Goal: Task Accomplishment & Management: Complete application form

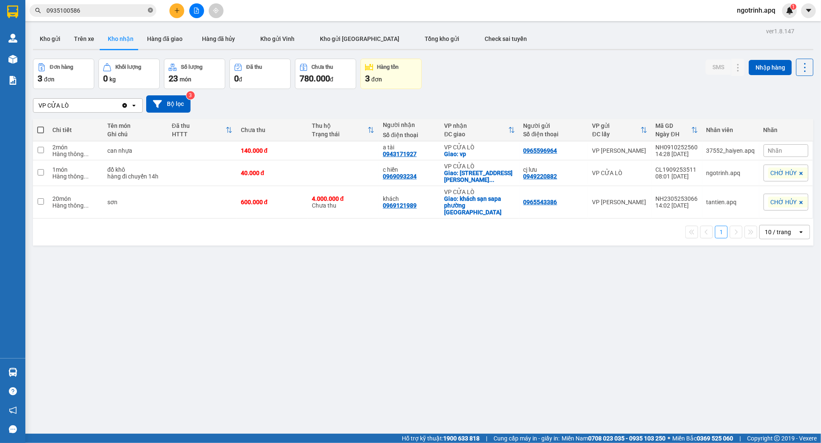
click at [150, 11] on icon "close-circle" at bounding box center [150, 10] width 5 height 5
click at [158, 36] on button "Hàng đã giao" at bounding box center [164, 39] width 49 height 20
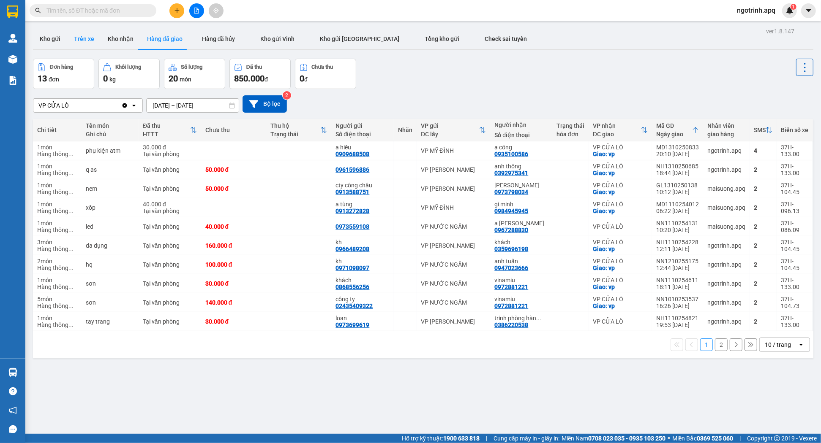
click at [86, 36] on button "Trên xe" at bounding box center [84, 39] width 34 height 20
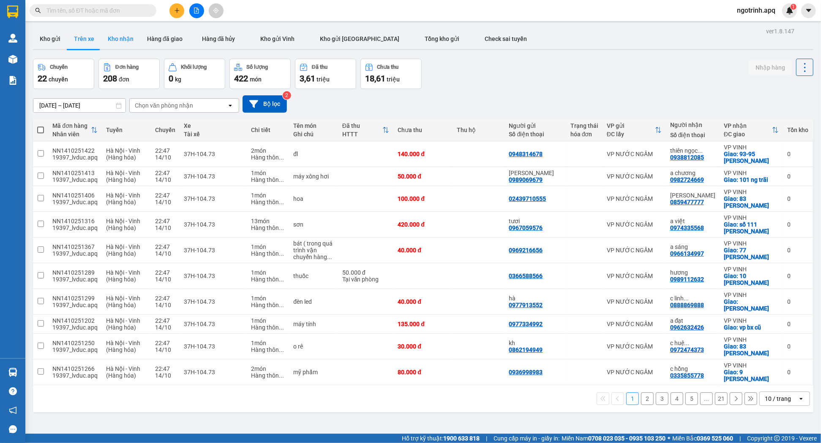
click at [125, 39] on button "Kho nhận" at bounding box center [120, 39] width 39 height 20
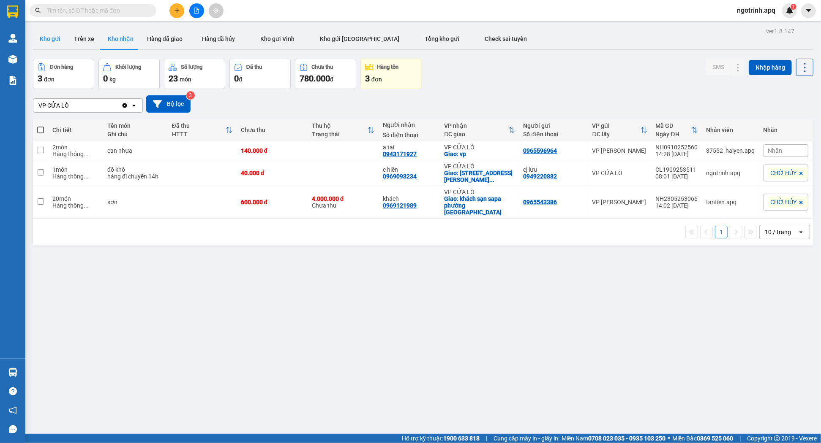
click at [52, 40] on button "Kho gửi" at bounding box center [50, 39] width 34 height 20
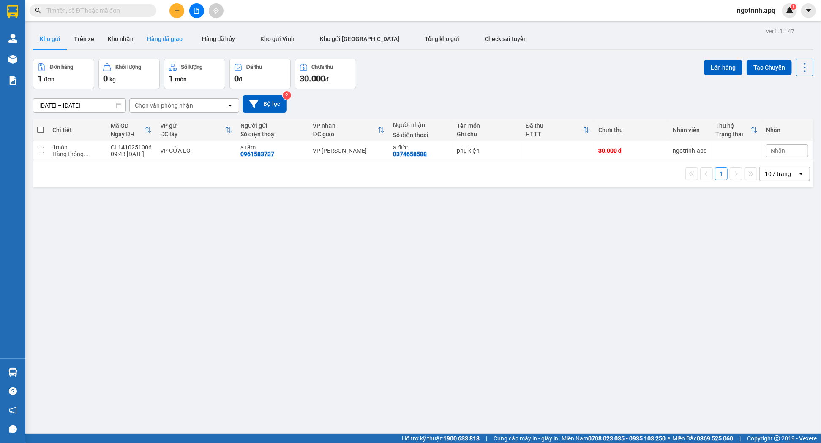
click at [179, 39] on button "Hàng đã giao" at bounding box center [164, 39] width 49 height 20
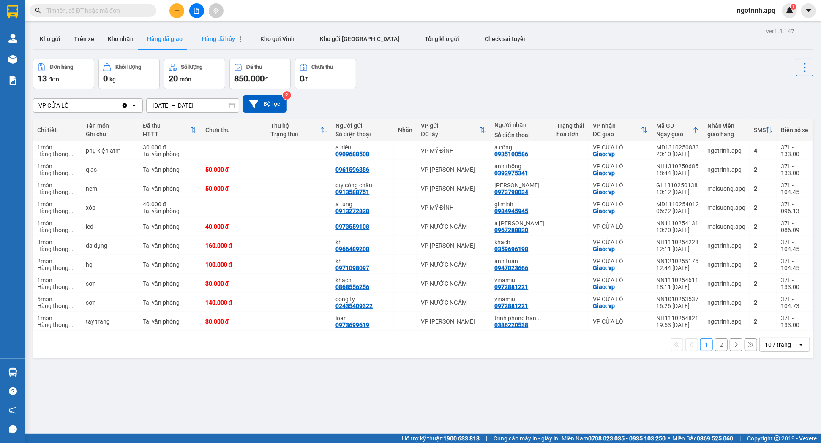
click at [220, 37] on span "Hàng đã hủy" at bounding box center [218, 38] width 33 height 7
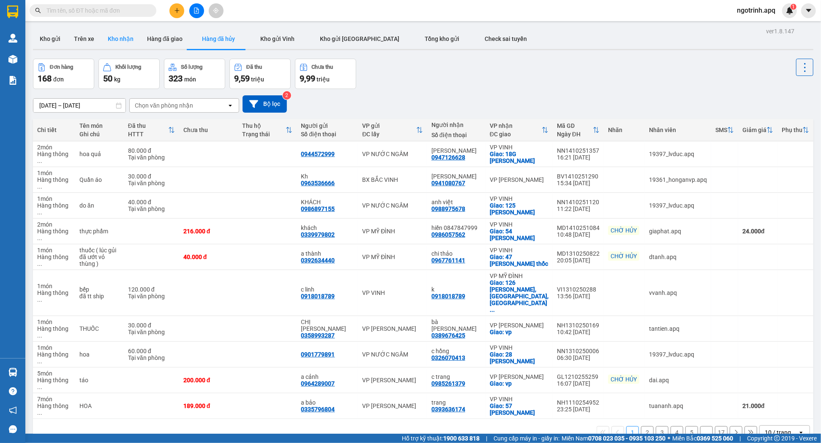
click at [128, 43] on button "Kho nhận" at bounding box center [120, 39] width 39 height 20
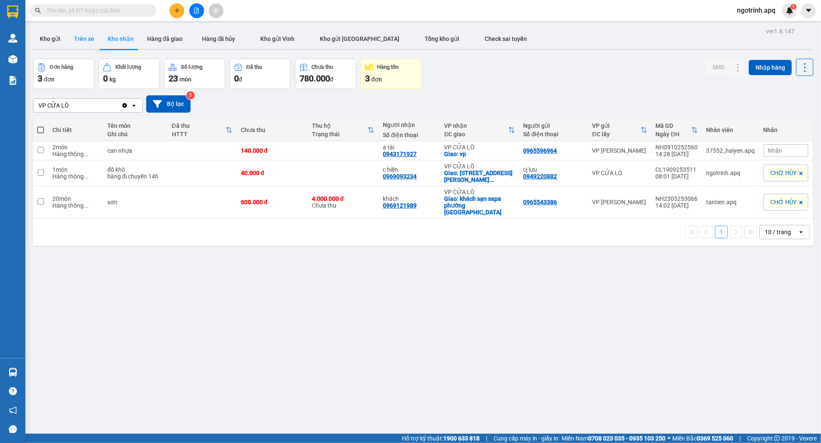
click at [87, 39] on button "Trên xe" at bounding box center [84, 39] width 34 height 20
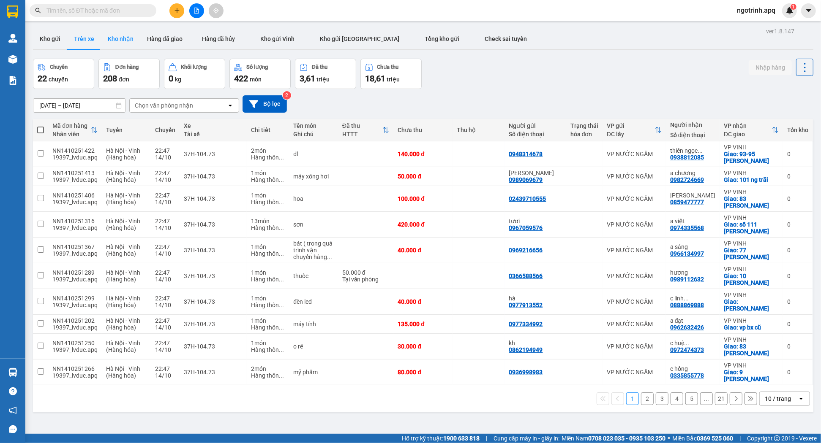
click at [120, 44] on button "Kho nhận" at bounding box center [120, 39] width 39 height 20
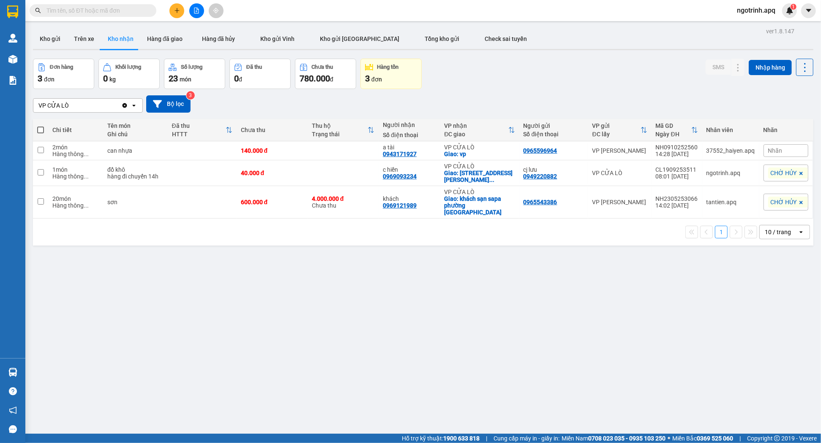
click at [120, 8] on input "text" at bounding box center [96, 10] width 100 height 9
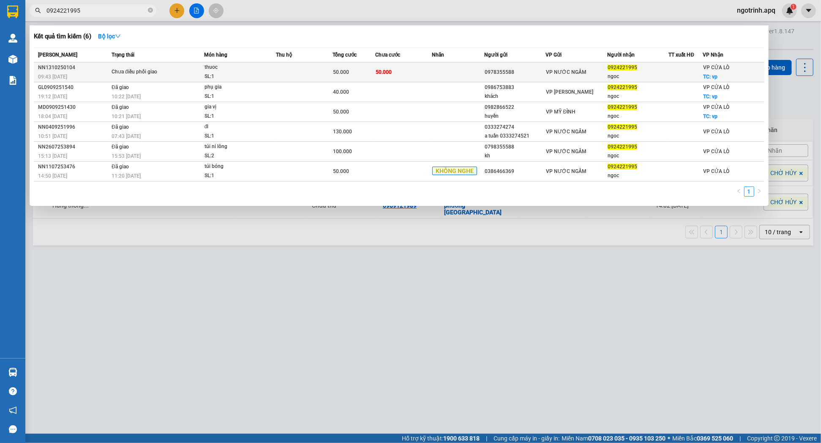
type input "0924221995"
click at [427, 65] on td "50.000" at bounding box center [403, 73] width 57 height 20
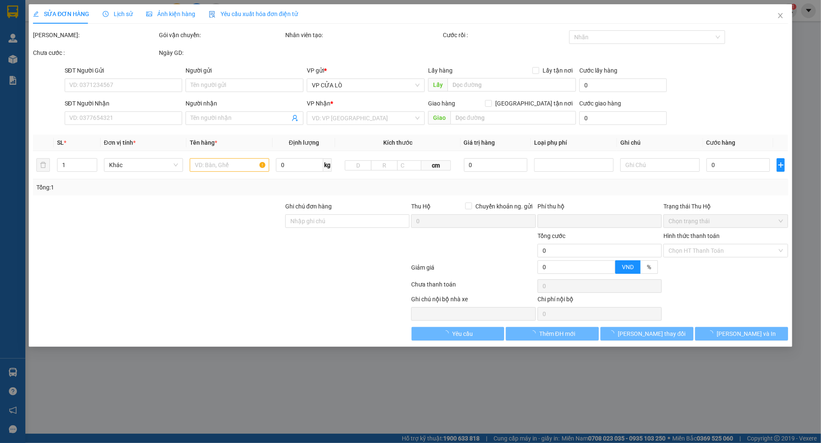
type input "0978355588"
type input "0924221995"
type input "ngoc"
checkbox input "true"
type input "vp"
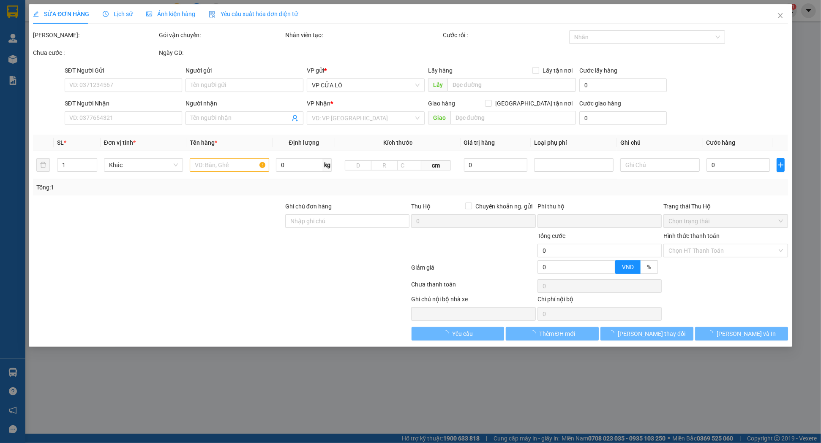
type input "0"
type input "50.000"
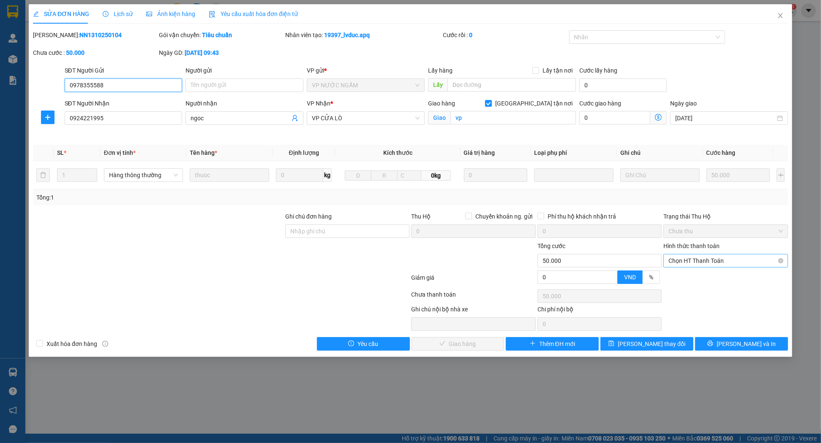
click at [714, 257] on span "Chọn HT Thanh Toán" at bounding box center [725, 261] width 114 height 13
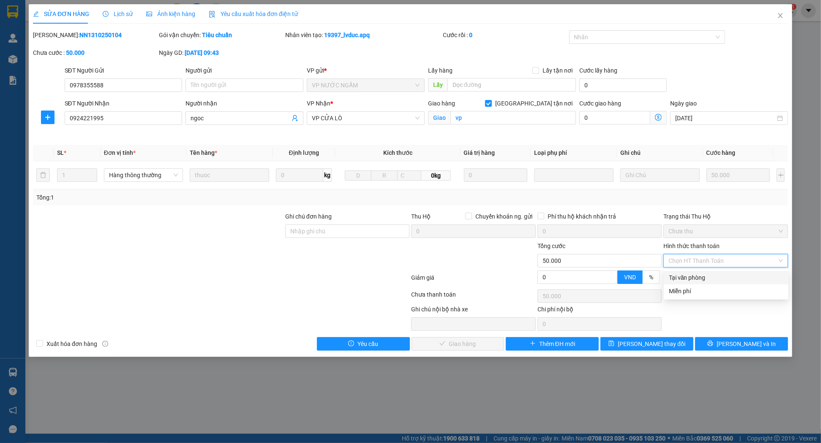
click at [727, 277] on div "Tại văn phòng" at bounding box center [726, 277] width 114 height 9
type input "0"
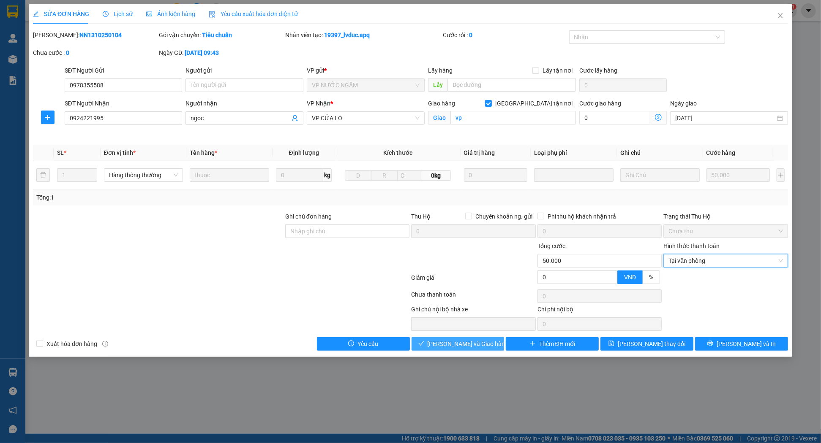
click at [458, 344] on span "Lưu và Giao hàng" at bounding box center [467, 344] width 81 height 9
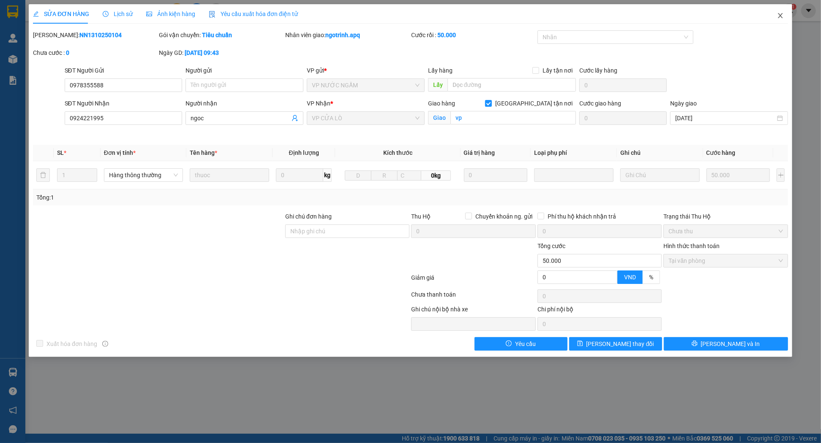
click at [779, 18] on icon "close" at bounding box center [780, 15] width 7 height 7
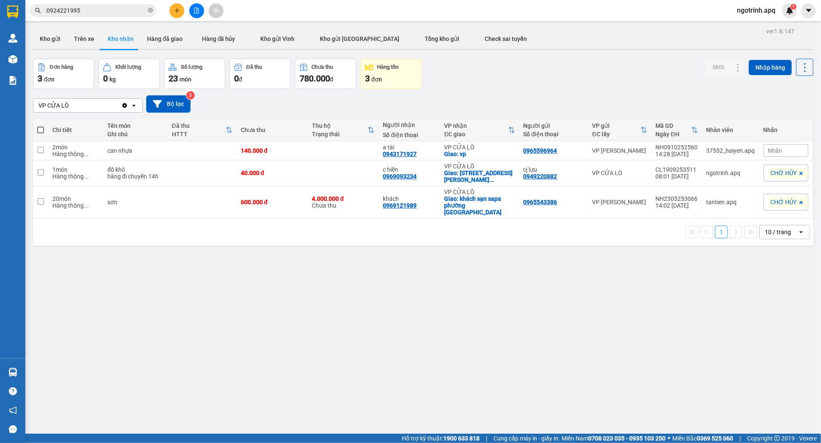
click at [769, 9] on span "ngotrinh.apq" at bounding box center [756, 10] width 52 height 11
click at [765, 23] on span "Đăng xuất" at bounding box center [759, 26] width 35 height 9
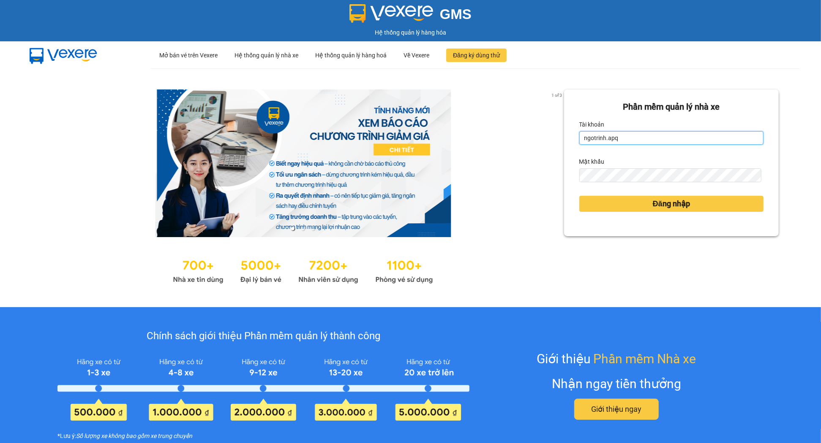
click at [675, 138] on input "ngotrinh.apq" at bounding box center [671, 138] width 184 height 14
type input "maisuong.apq"
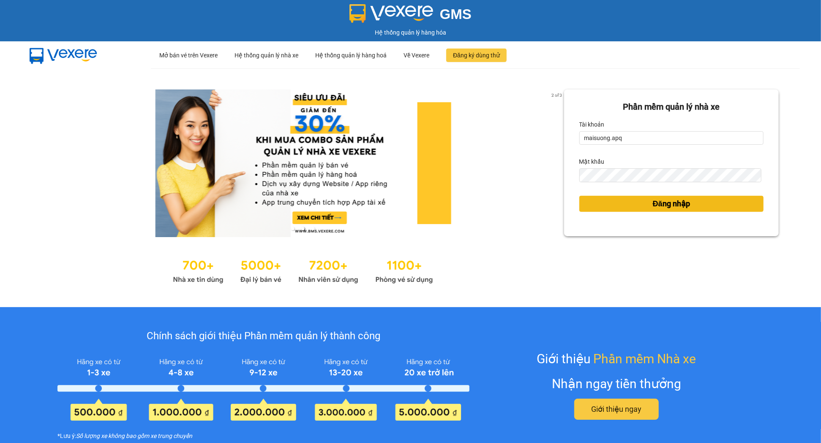
click at [634, 199] on button "Đăng nhập" at bounding box center [671, 204] width 184 height 16
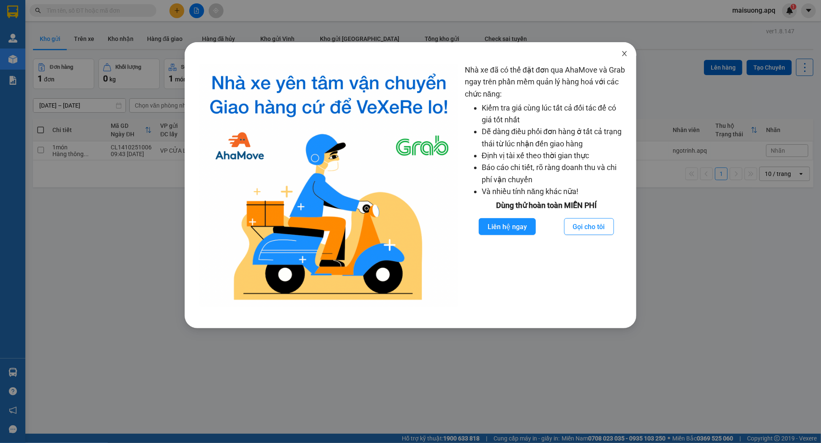
click at [625, 54] on icon "close" at bounding box center [624, 53] width 7 height 7
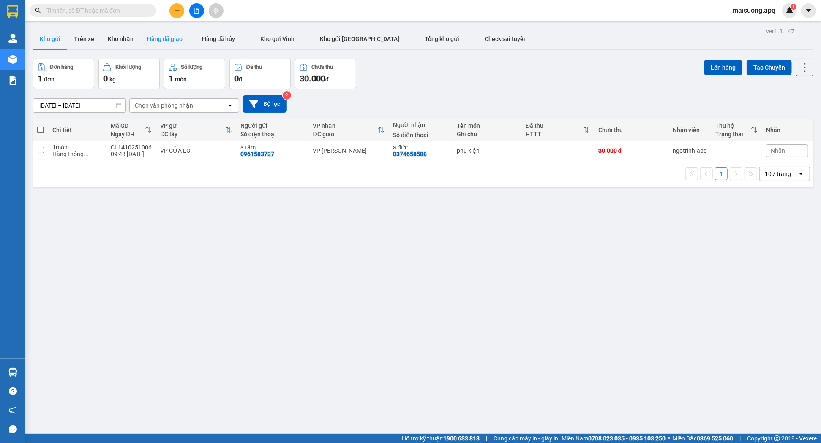
click at [171, 35] on button "Hàng đã giao" at bounding box center [164, 39] width 49 height 20
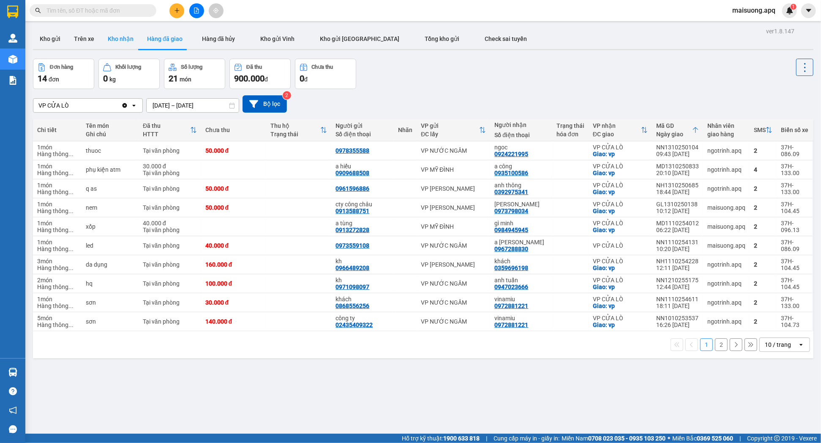
click at [119, 38] on button "Kho nhận" at bounding box center [120, 39] width 39 height 20
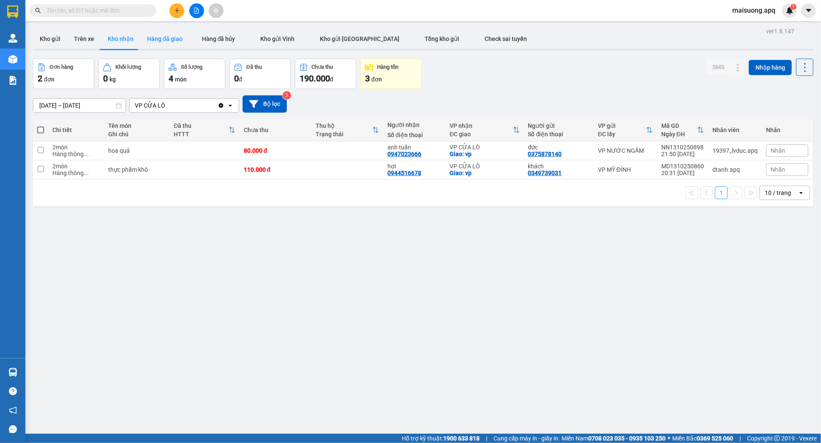
click at [169, 39] on button "Hàng đã giao" at bounding box center [164, 39] width 49 height 20
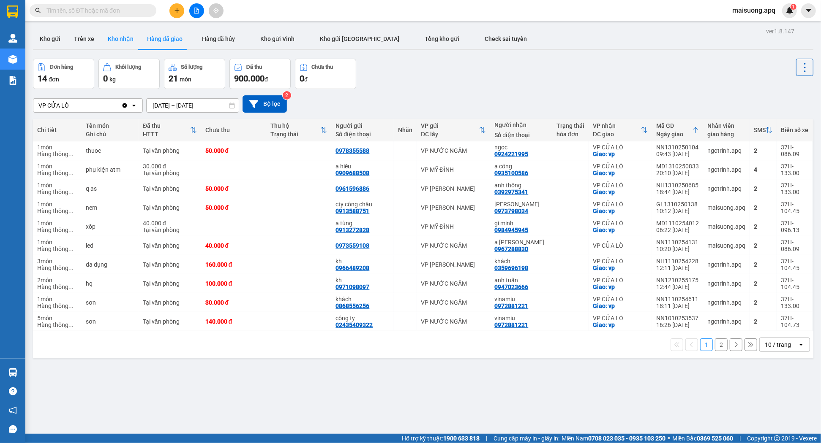
click at [120, 34] on button "Kho nhận" at bounding box center [120, 39] width 39 height 20
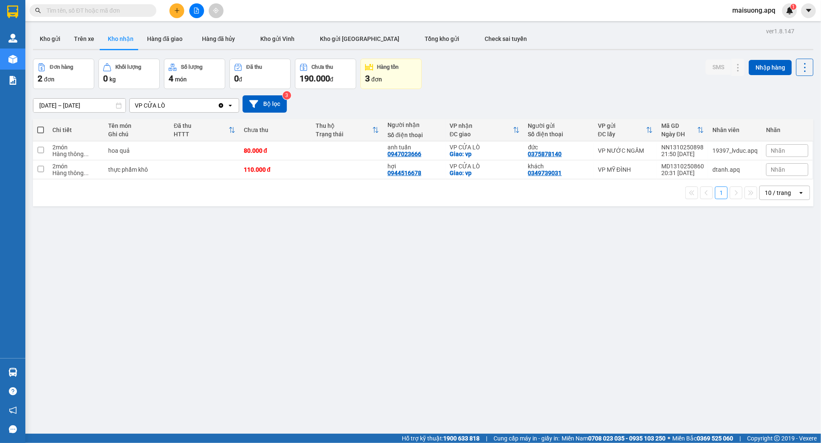
click at [101, 29] on button "Kho nhận" at bounding box center [120, 39] width 39 height 20
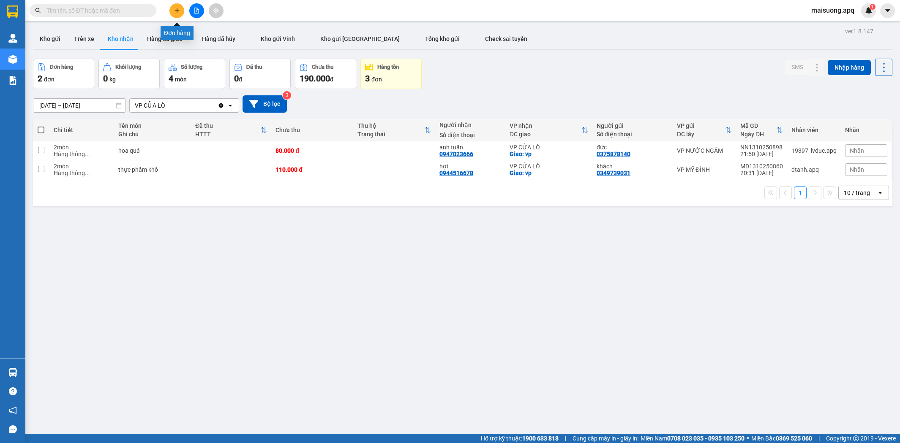
click at [177, 8] on icon "plus" at bounding box center [177, 11] width 6 height 6
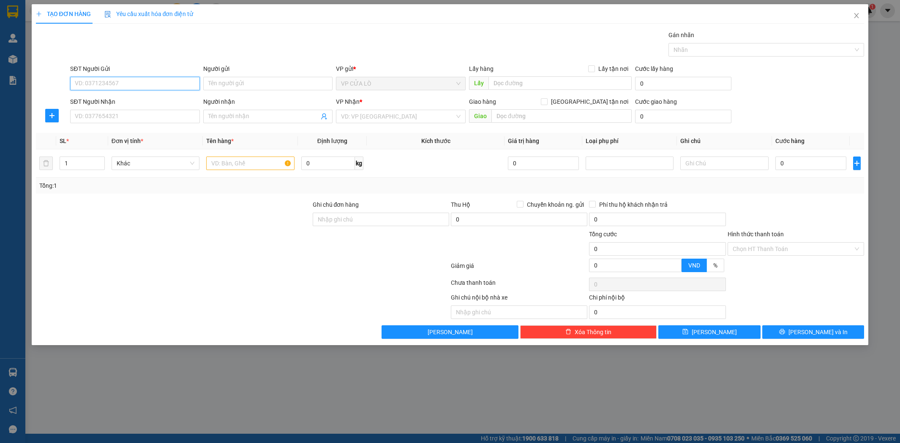
click at [145, 83] on input "SĐT Người Gửi" at bounding box center [135, 84] width 130 height 14
type input "0824922688"
click at [229, 83] on input "Người gửi" at bounding box center [268, 84] width 130 height 14
type input "tuê nghi"
click at [121, 116] on input "SĐT Người Nhận" at bounding box center [135, 117] width 130 height 14
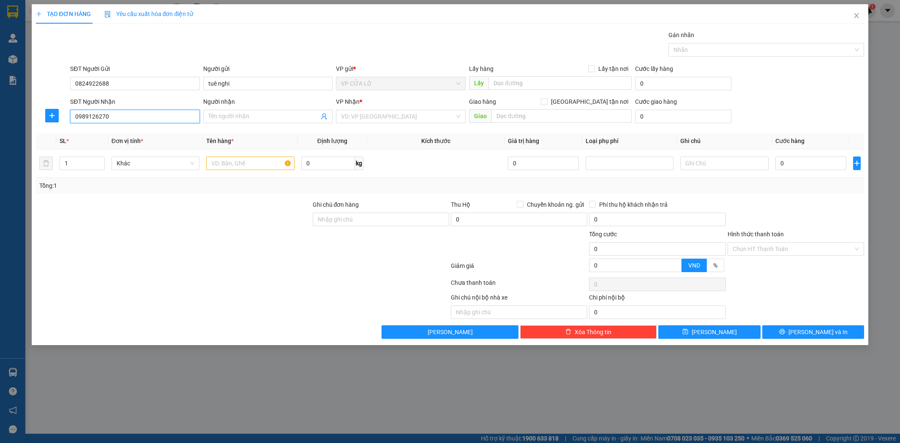
type input "0989126270"
click at [236, 109] on div "Người nhận" at bounding box center [268, 103] width 130 height 13
click at [233, 116] on input "Người nhận" at bounding box center [263, 116] width 111 height 9
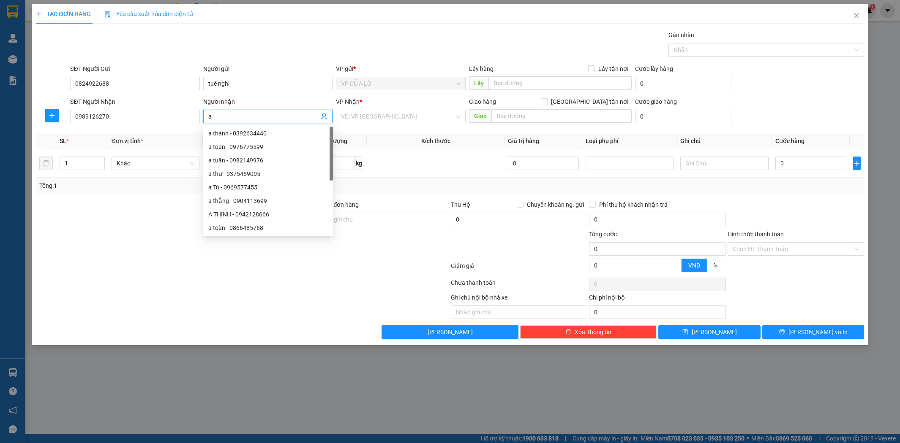
type input "a"
type input "tuấn anh"
click at [123, 242] on div at bounding box center [173, 245] width 277 height 30
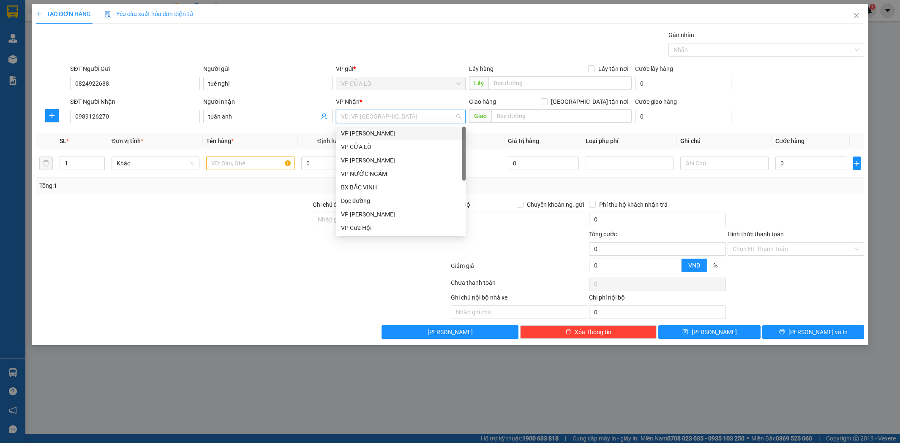
click at [402, 117] on input "search" at bounding box center [398, 116] width 114 height 13
click at [163, 242] on div at bounding box center [173, 245] width 277 height 30
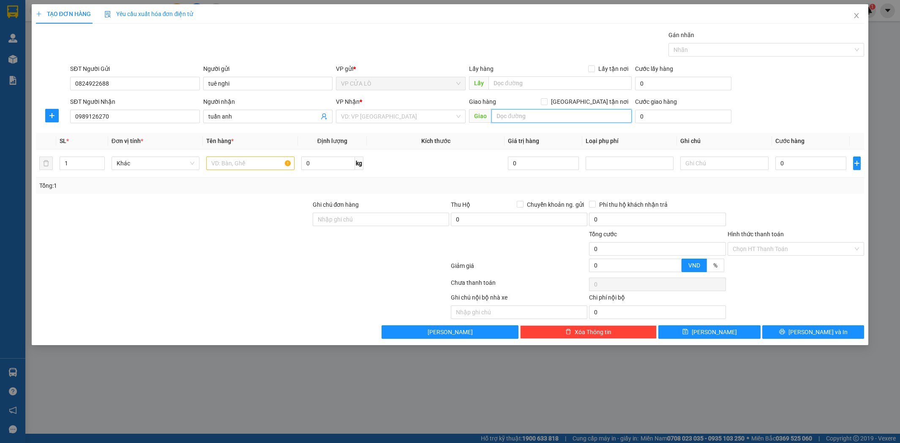
click at [518, 113] on input "text" at bounding box center [561, 116] width 140 height 14
type input "88 láng hạ"
click at [547, 102] on input "[GEOGRAPHIC_DATA] tận nơi" at bounding box center [544, 101] width 6 height 6
checkbox input "true"
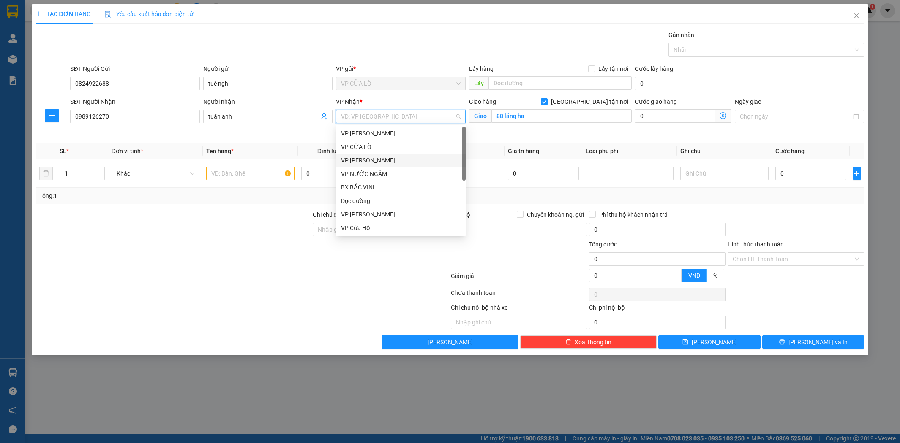
click at [422, 117] on input "search" at bounding box center [398, 116] width 114 height 13
type input "m"
click at [393, 165] on div "VP MỸ ĐÌNH" at bounding box center [401, 160] width 120 height 9
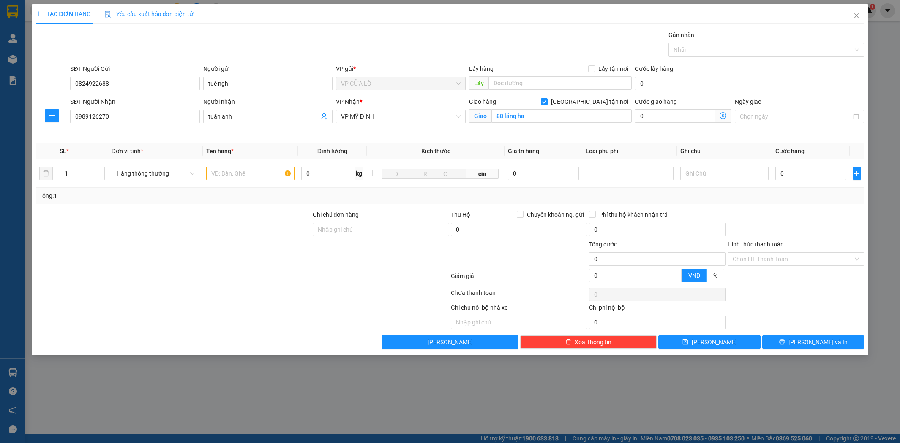
click at [722, 117] on icon "dollar-circle" at bounding box center [722, 115] width 7 height 7
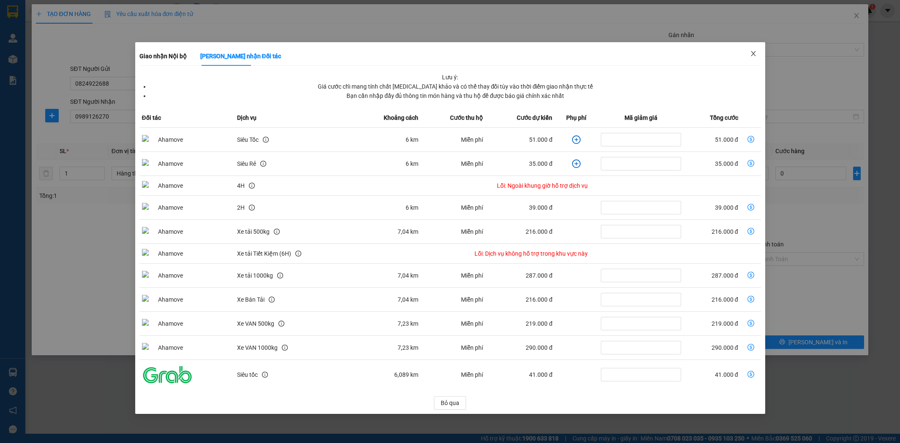
click at [753, 54] on icon "close" at bounding box center [753, 53] width 7 height 7
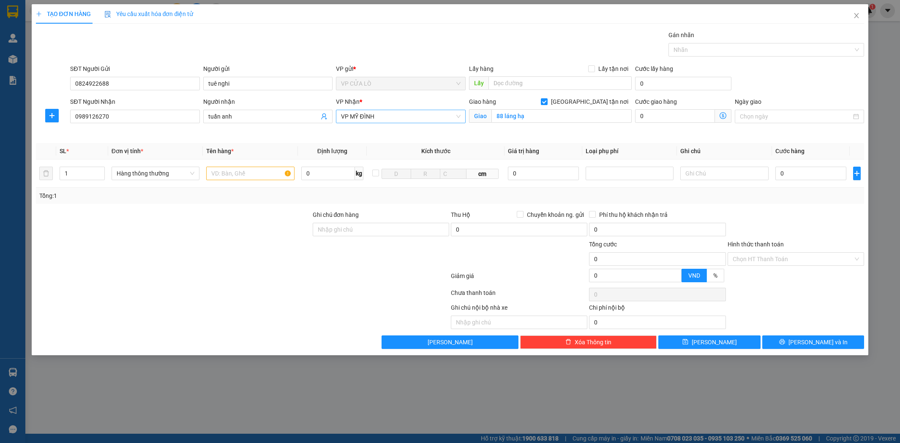
click at [404, 119] on span "VP MỸ ĐÌNH" at bounding box center [401, 116] width 120 height 13
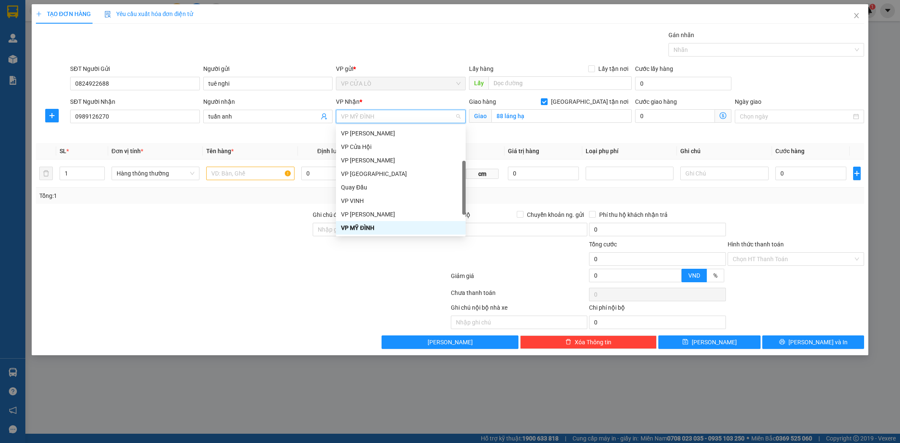
type input "g"
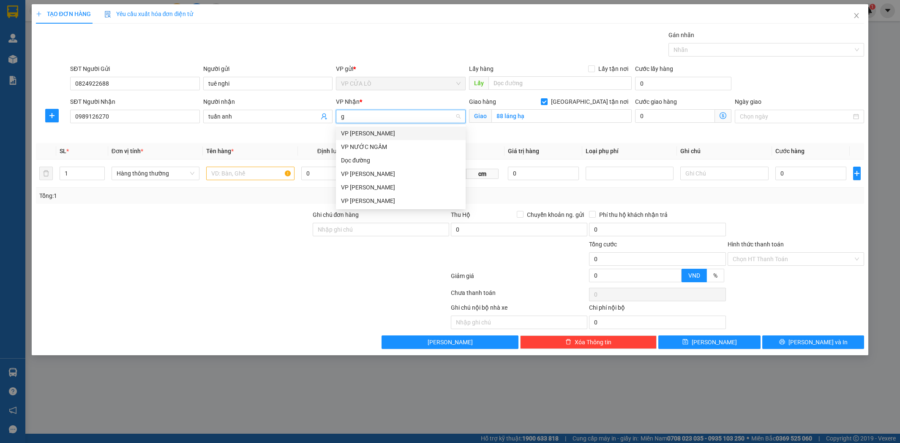
click at [403, 132] on div "VP [PERSON_NAME]" at bounding box center [401, 133] width 120 height 9
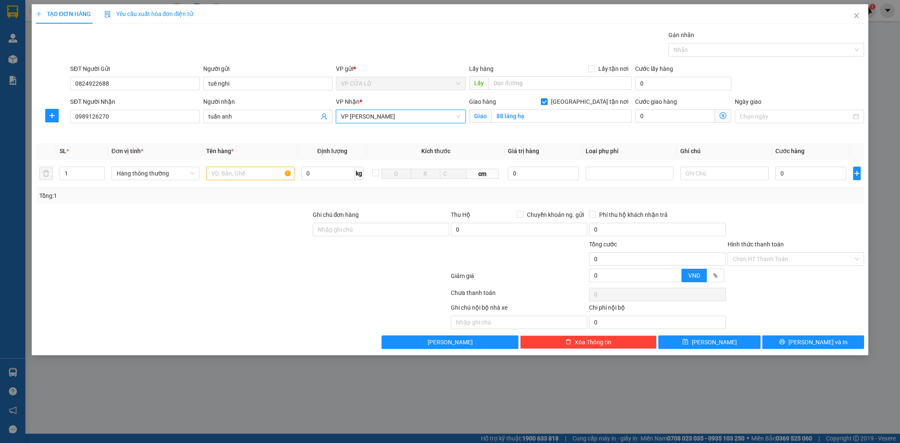
click at [724, 117] on icon "dollar-circle" at bounding box center [722, 115] width 7 height 7
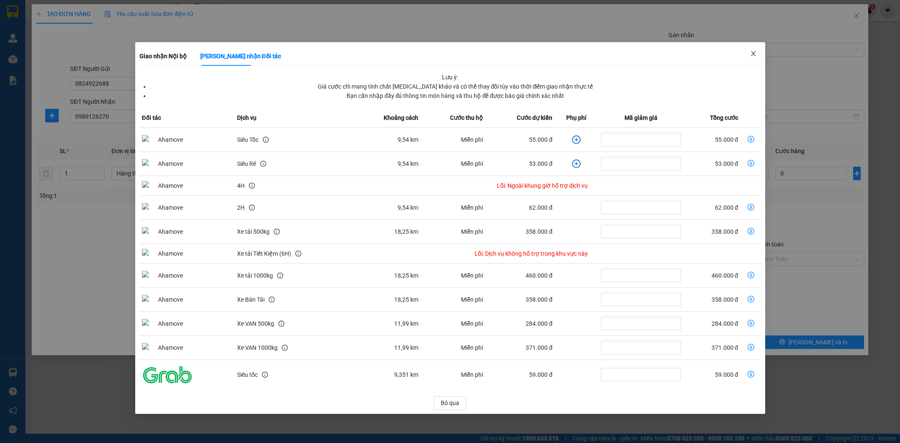
click at [748, 51] on span "Close" at bounding box center [753, 54] width 24 height 24
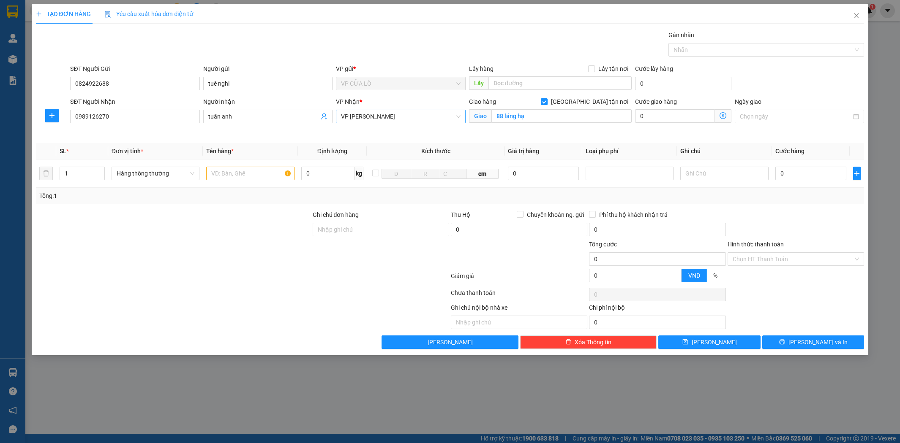
click at [413, 120] on span "VP [PERSON_NAME]" at bounding box center [401, 116] width 120 height 13
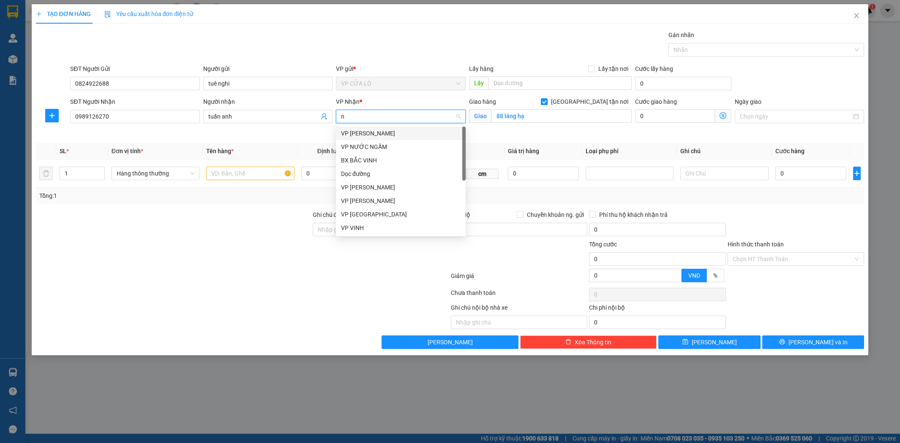
type input "ng"
click at [403, 175] on div "VP [PERSON_NAME]" at bounding box center [401, 173] width 120 height 9
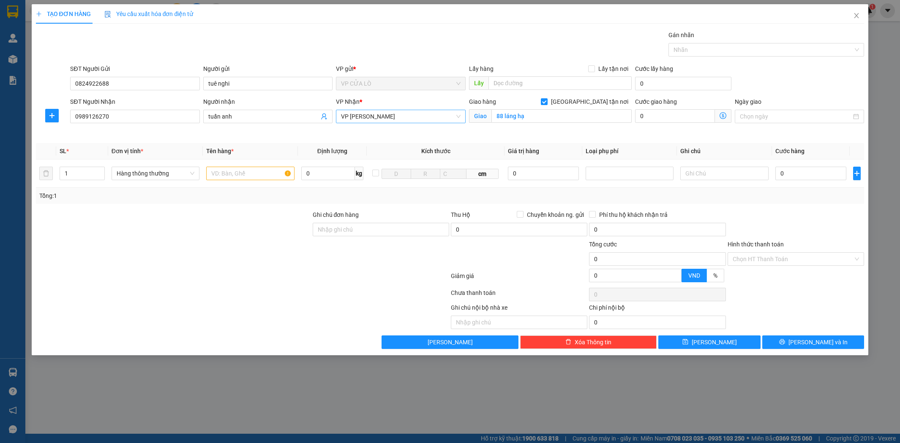
click at [723, 115] on icon "dollar-circle" at bounding box center [722, 115] width 7 height 7
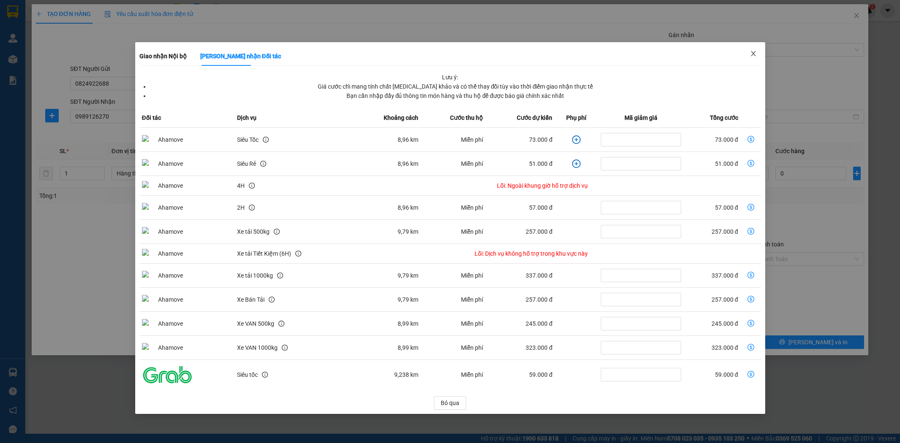
click at [751, 53] on icon "close" at bounding box center [753, 53] width 7 height 7
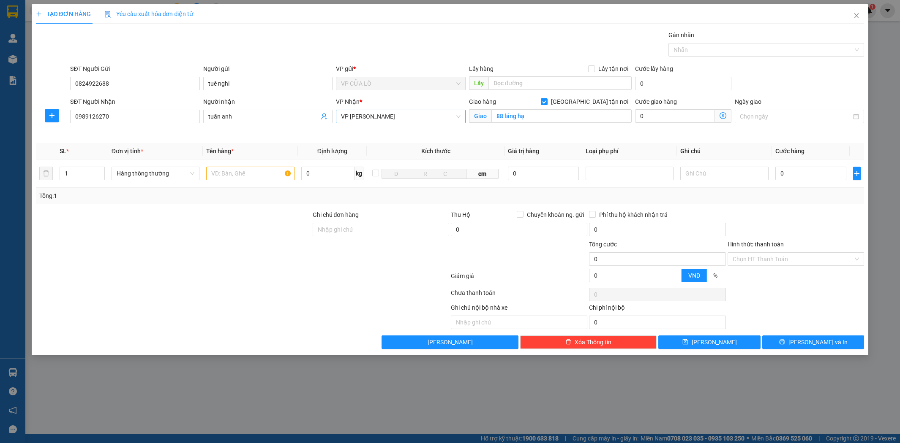
click at [416, 120] on span "VP [PERSON_NAME]" at bounding box center [401, 116] width 120 height 13
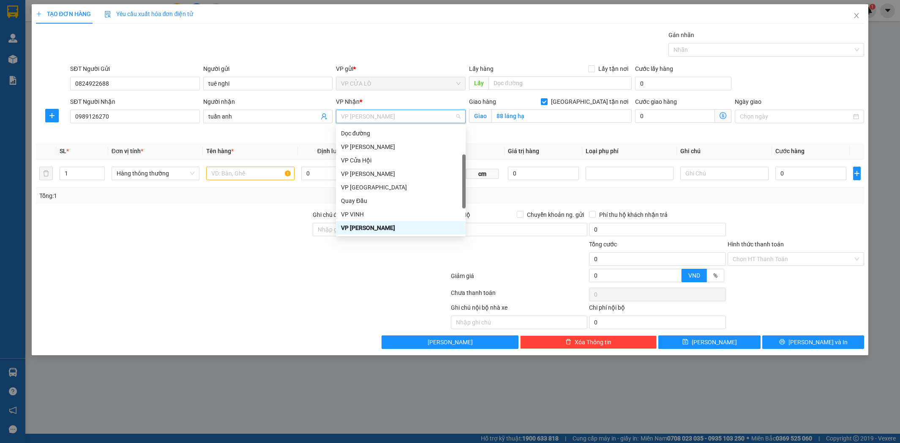
type input "m"
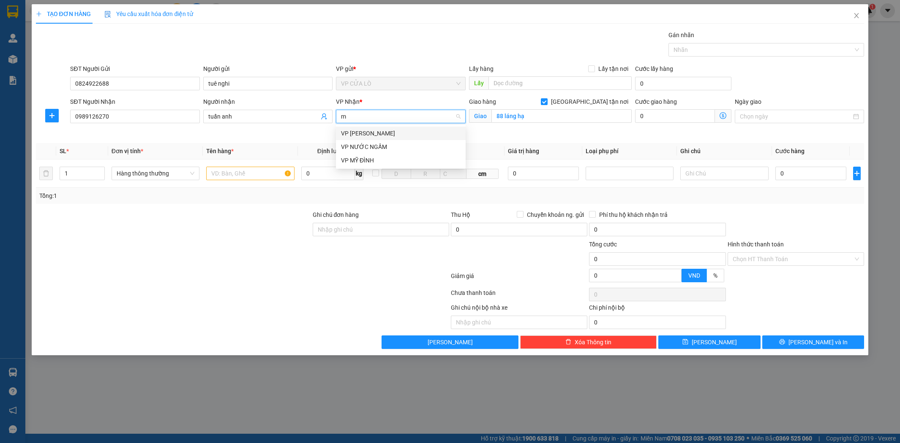
scroll to position [0, 0]
click at [417, 158] on div "VP MỸ ĐÌNH" at bounding box center [401, 160] width 120 height 9
click at [723, 116] on icon "dollar-circle" at bounding box center [722, 115] width 7 height 7
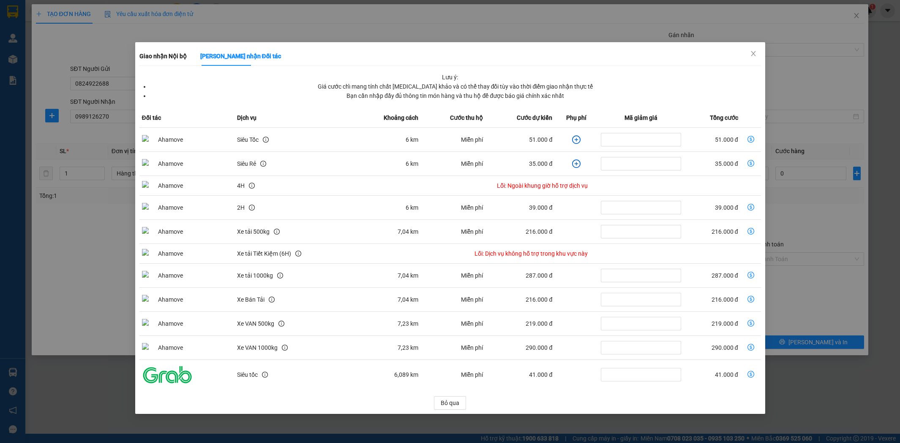
click at [748, 138] on icon "dollar-circle" at bounding box center [750, 139] width 7 height 7
type input "51.000"
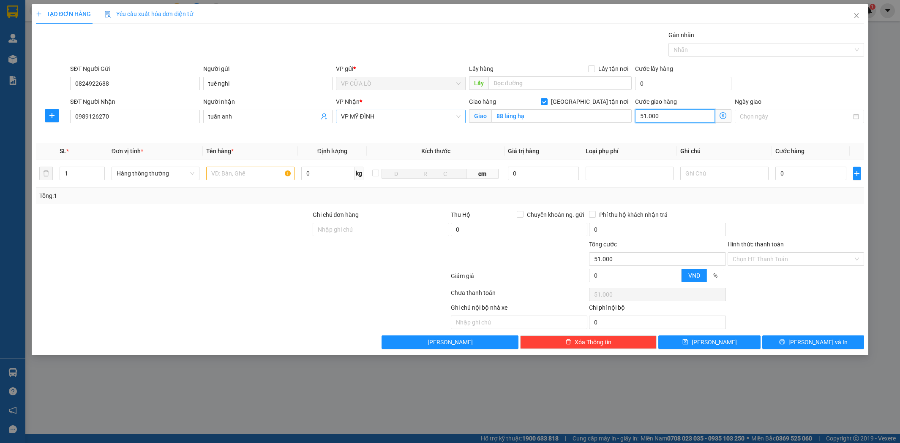
click at [670, 116] on input "51.000" at bounding box center [675, 116] width 80 height 14
type input "0"
type input "7"
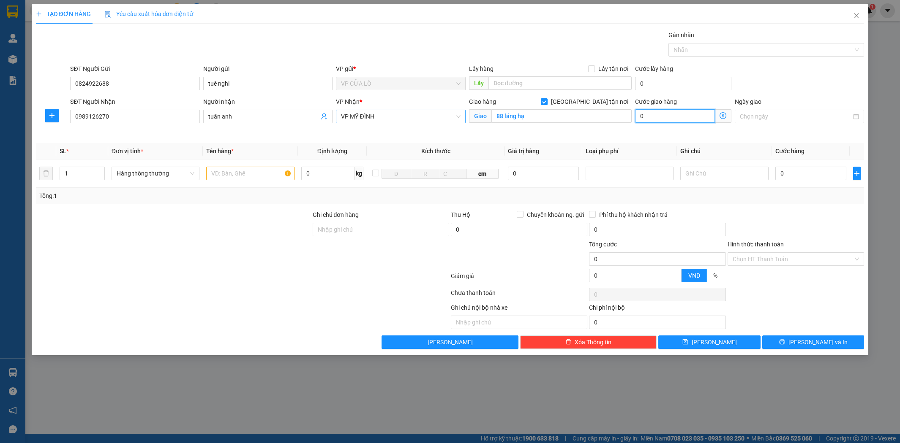
type input "7"
type input "70"
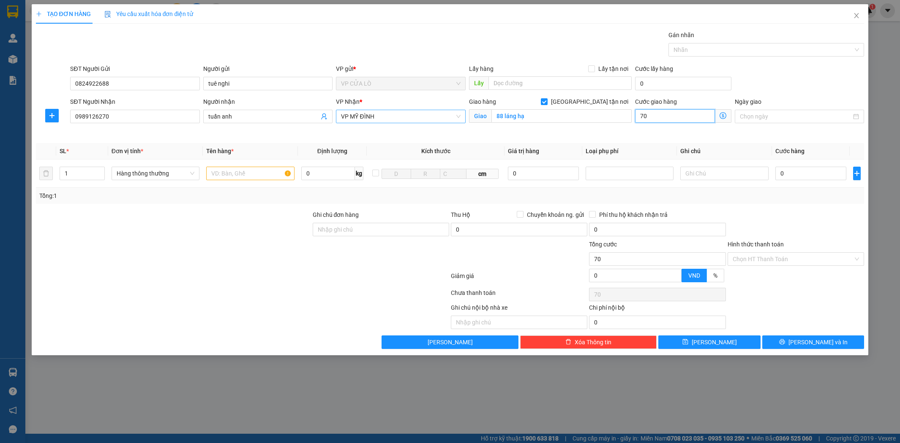
type input "700"
type input "7.000"
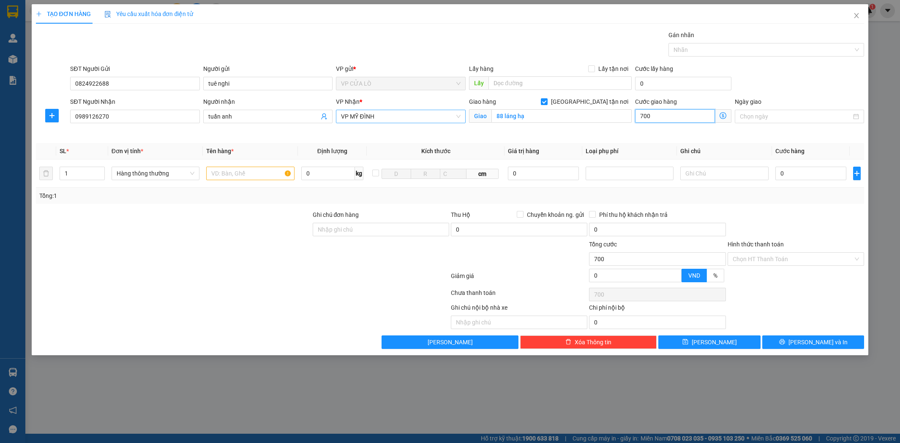
type input "7.000"
type input "70.000"
click at [237, 170] on input "text" at bounding box center [250, 174] width 88 height 14
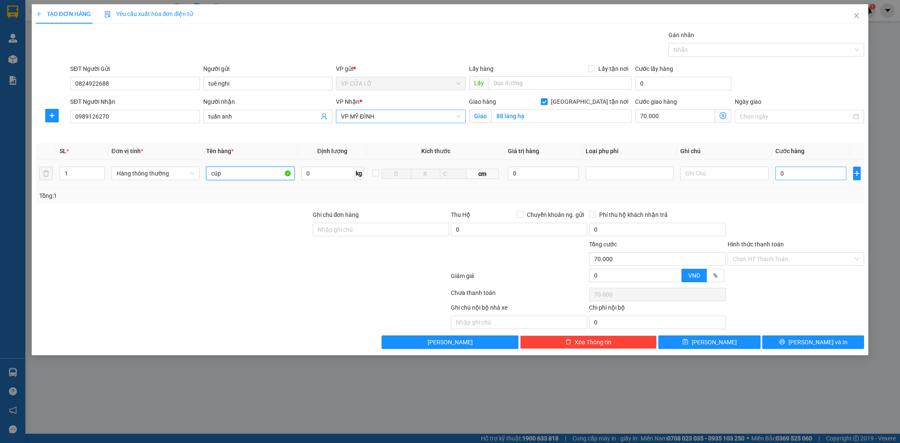
type input "cúp"
click at [803, 171] on input "0" at bounding box center [810, 174] width 71 height 14
type input "5"
type input "70.005"
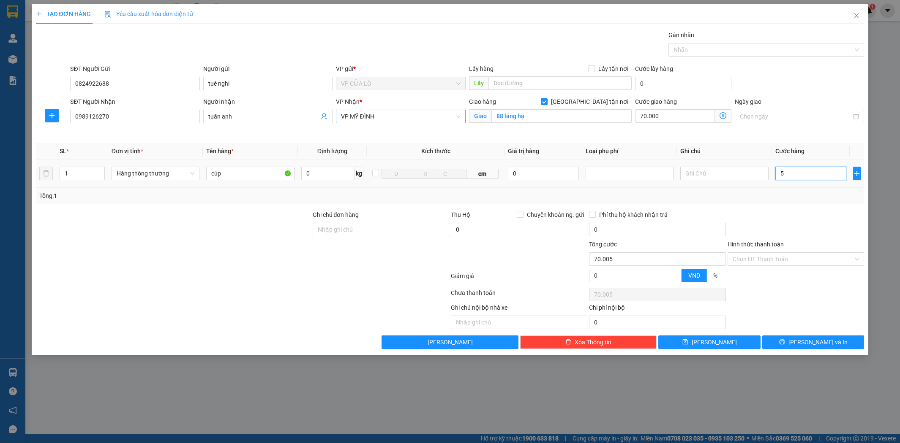
type input "50"
type input "70.050"
type input "500"
type input "70.500"
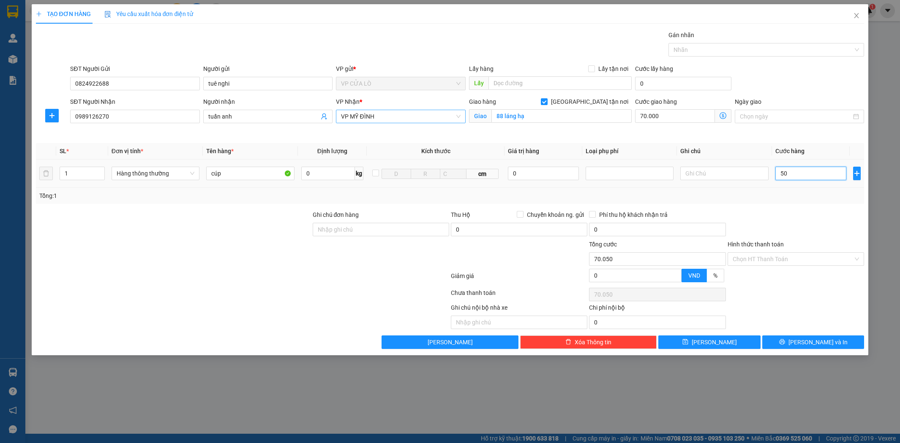
type input "70.500"
type input "5.000"
type input "75.000"
type input "50.000"
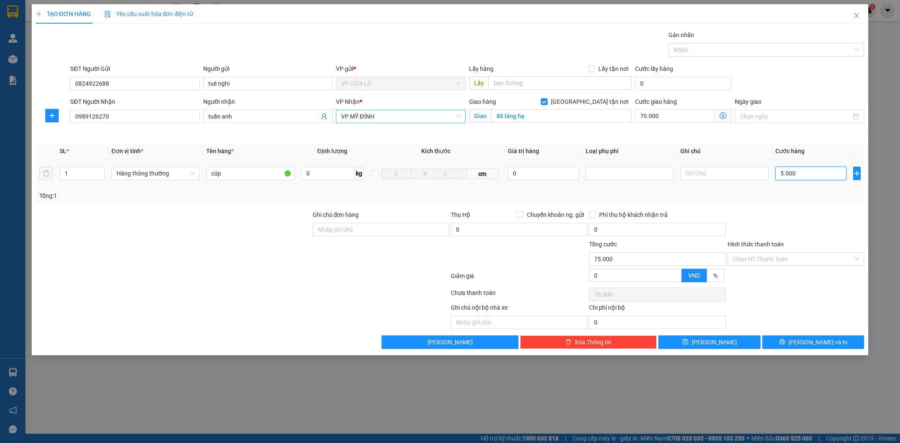
type input "120.000"
type input "50.000"
click at [820, 341] on button "[PERSON_NAME] và In" at bounding box center [813, 343] width 102 height 14
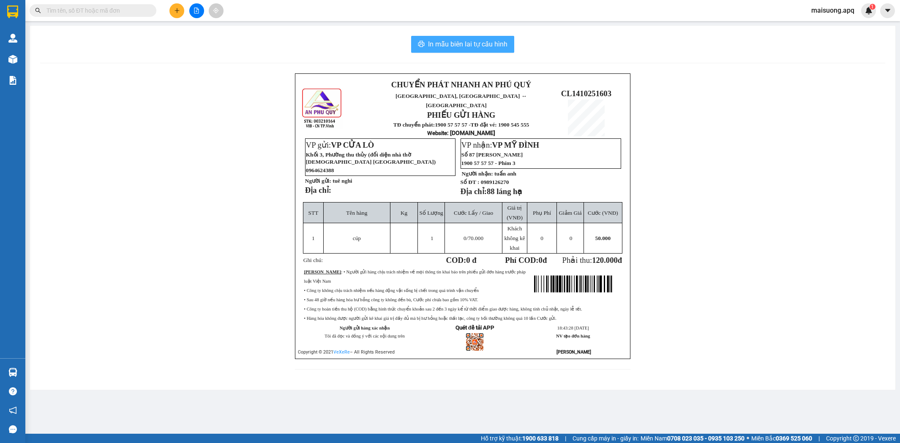
click at [461, 46] on span "In mẫu biên lai tự cấu hình" at bounding box center [467, 44] width 79 height 11
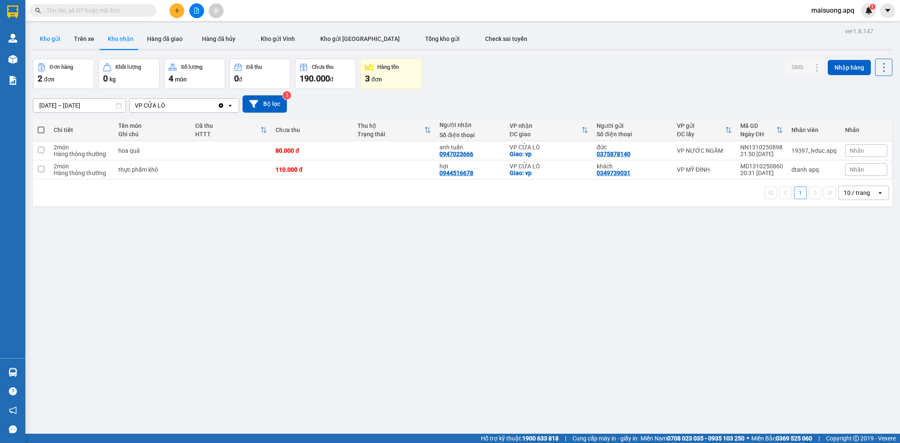
click at [58, 38] on button "Kho gửi" at bounding box center [50, 39] width 34 height 20
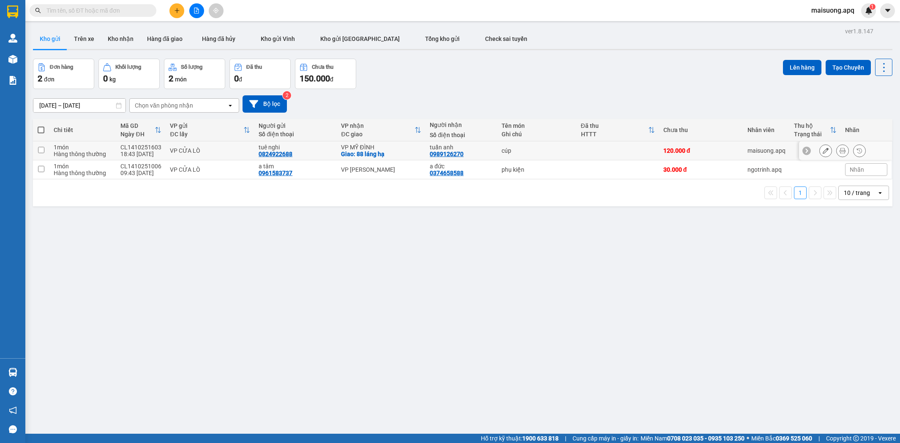
click at [400, 145] on div "VP MỸ ĐÌNH" at bounding box center [381, 147] width 80 height 7
checkbox input "true"
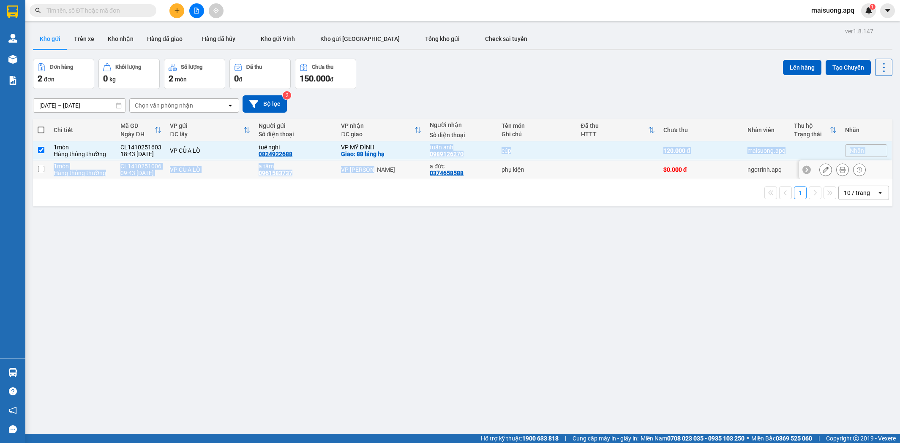
drag, startPoint x: 400, startPoint y: 165, endPoint x: 403, endPoint y: 175, distance: 10.7
click at [403, 175] on tbody "1 món Hàng thông thường CL1410251603 18:43 [DATE] VP CỬA LÒ tuê nghi 0824922688…" at bounding box center [462, 160] width 859 height 38
click at [403, 175] on td "VP [PERSON_NAME]" at bounding box center [381, 169] width 89 height 19
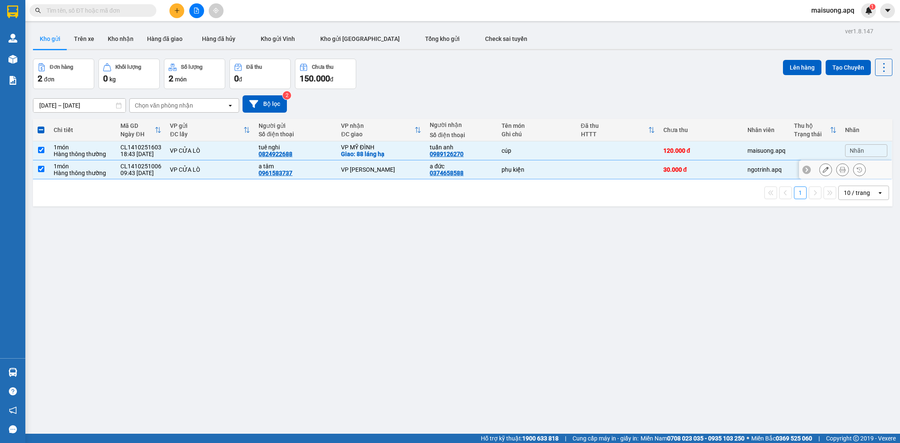
click at [403, 175] on td "VP [PERSON_NAME]" at bounding box center [381, 169] width 89 height 19
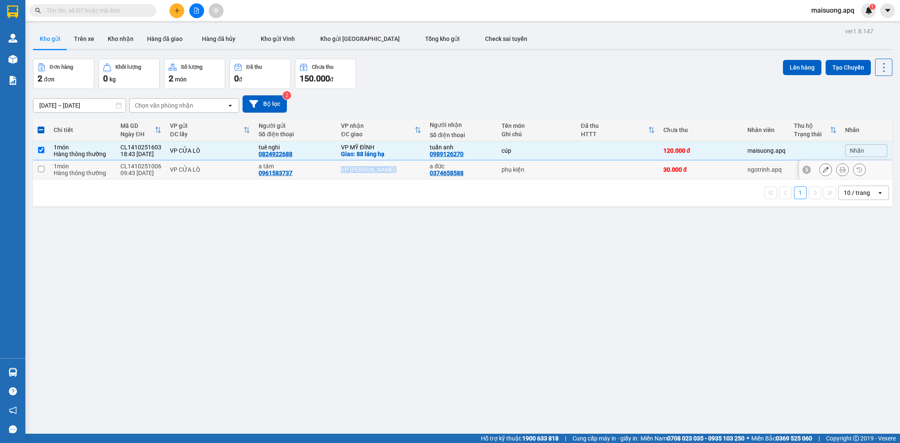
click at [403, 175] on td "VP [PERSON_NAME]" at bounding box center [381, 169] width 89 height 19
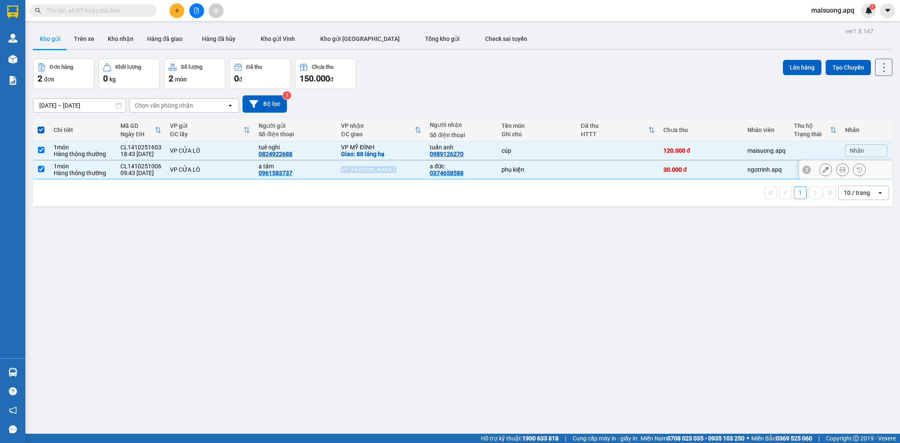
click at [403, 175] on td "VP [PERSON_NAME]" at bounding box center [381, 169] width 89 height 19
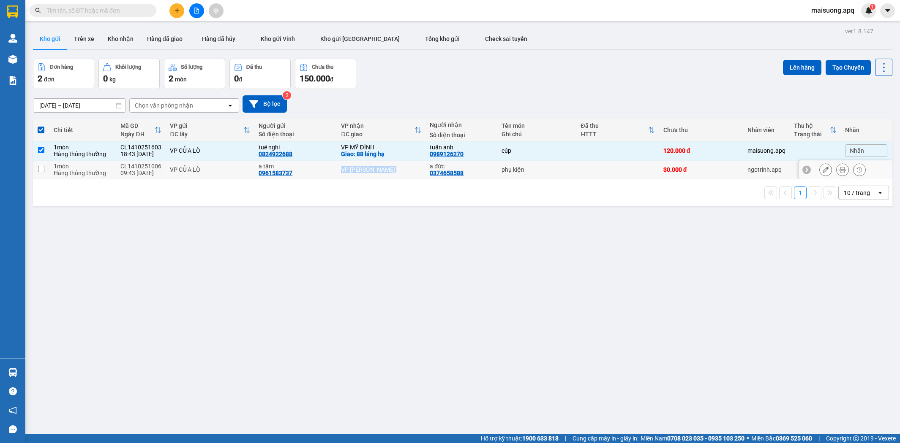
click at [403, 175] on td "VP [PERSON_NAME]" at bounding box center [381, 169] width 89 height 19
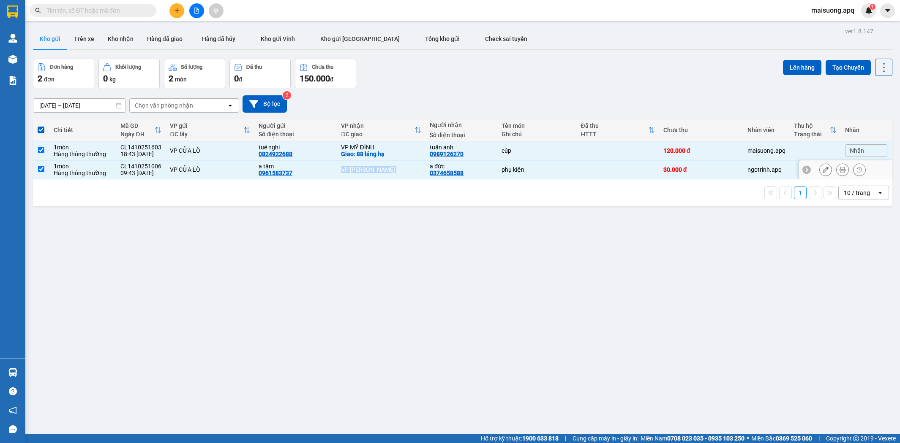
click at [403, 175] on td "VP [PERSON_NAME]" at bounding box center [381, 169] width 89 height 19
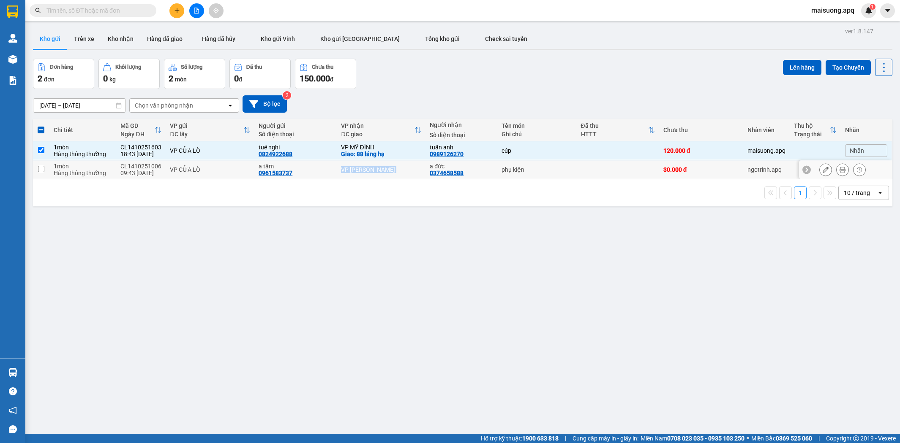
click at [403, 175] on td "VP [PERSON_NAME]" at bounding box center [381, 169] width 89 height 19
checkbox input "true"
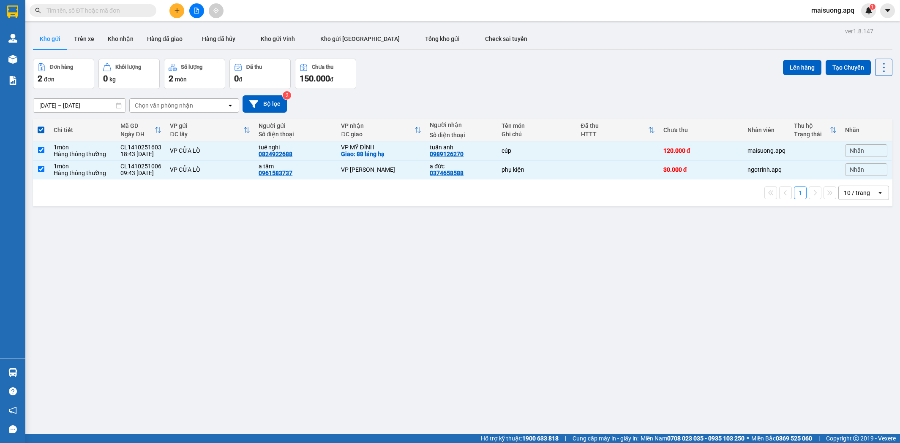
click at [223, 253] on div "ver 1.8.147 Kho gửi Trên xe Kho nhận Hàng đã giao Hàng đã hủy Kho gửi Vinh Kho …" at bounding box center [463, 246] width 866 height 443
click at [223, 251] on div "ver 1.8.147 Kho gửi Trên xe Kho nhận Hàng đã giao Hàng đã hủy Kho gửi Vinh Kho …" at bounding box center [463, 246] width 866 height 443
click at [41, 153] on input "checkbox" at bounding box center [41, 150] width 6 height 6
checkbox input "false"
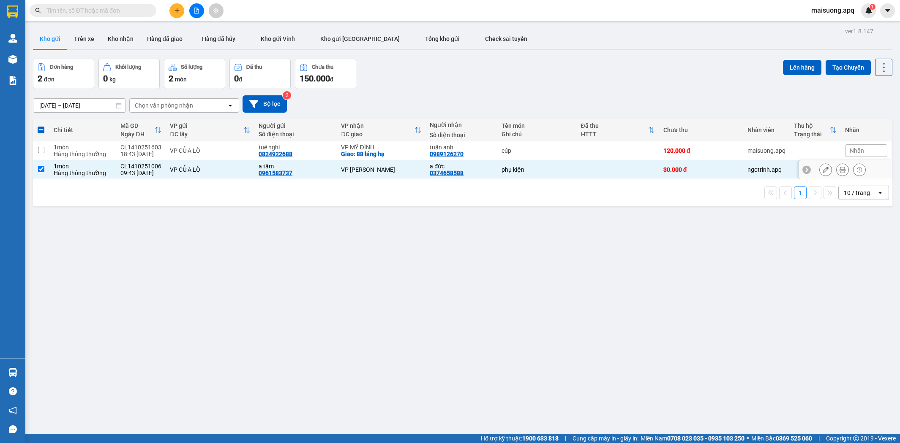
drag, startPoint x: 44, startPoint y: 163, endPoint x: 42, endPoint y: 168, distance: 5.1
click at [43, 167] on td at bounding box center [41, 169] width 16 height 19
checkbox input "false"
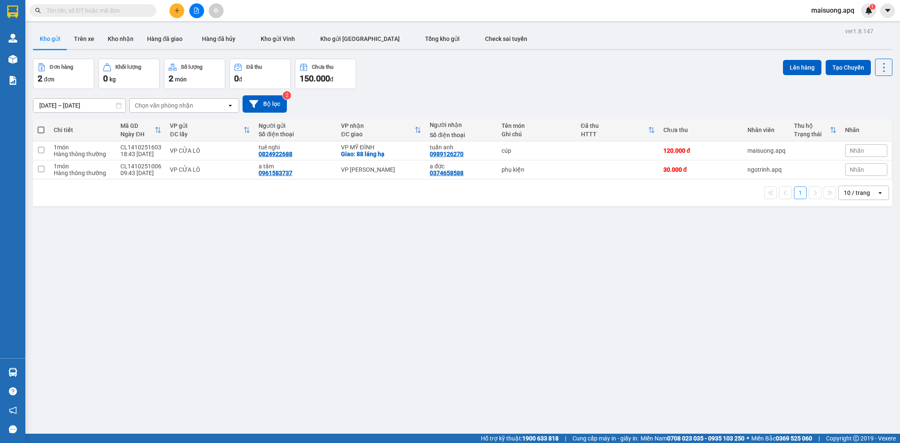
click at [133, 10] on input "text" at bounding box center [96, 10] width 100 height 9
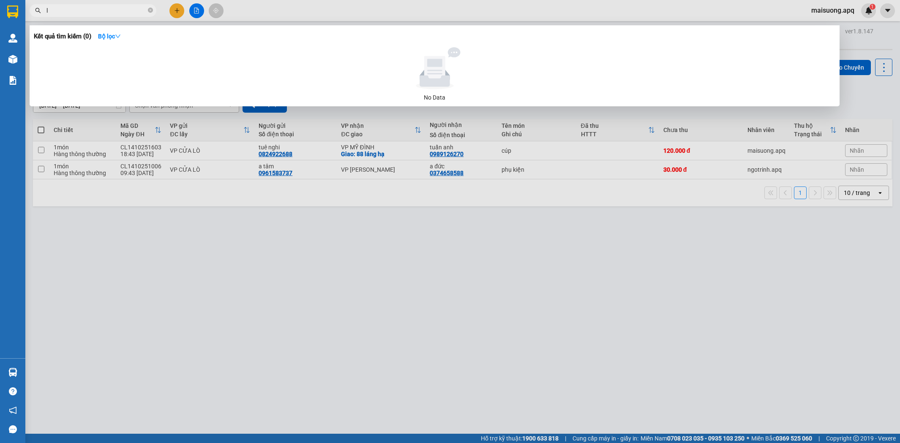
type input "l"
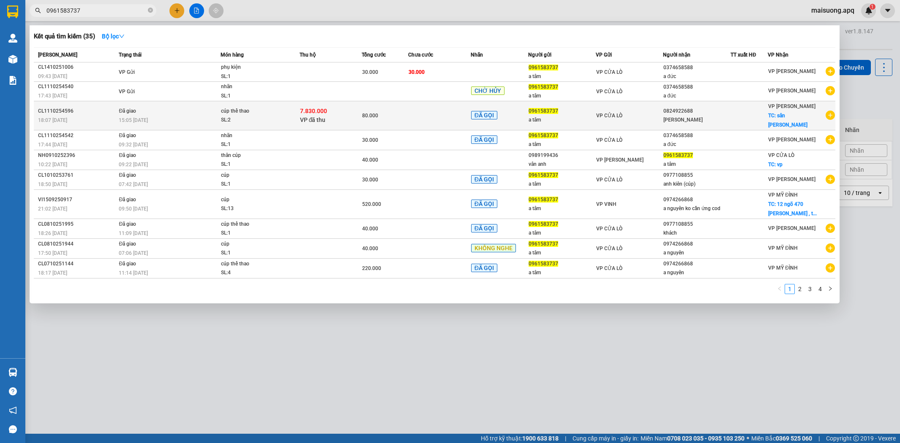
type input "0961583737"
click at [281, 120] on div "SL: 2" at bounding box center [252, 120] width 63 height 9
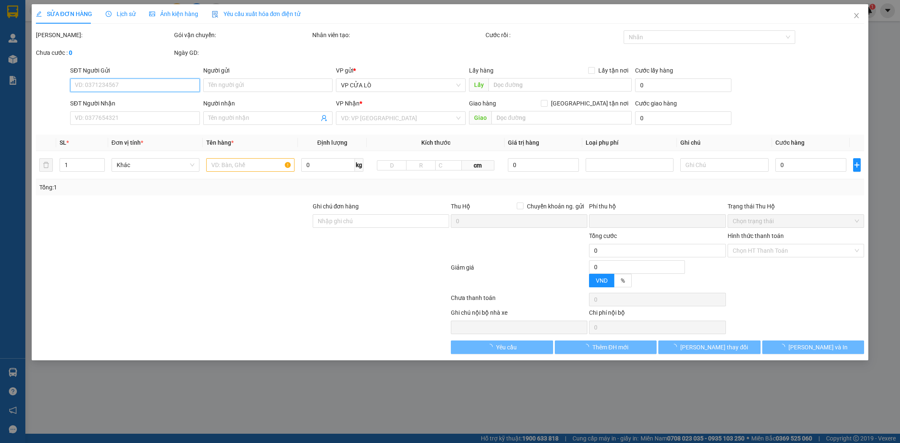
type input "0961583737"
type input "a tâm"
type input "0824922688"
type input "[PERSON_NAME]"
checkbox input "true"
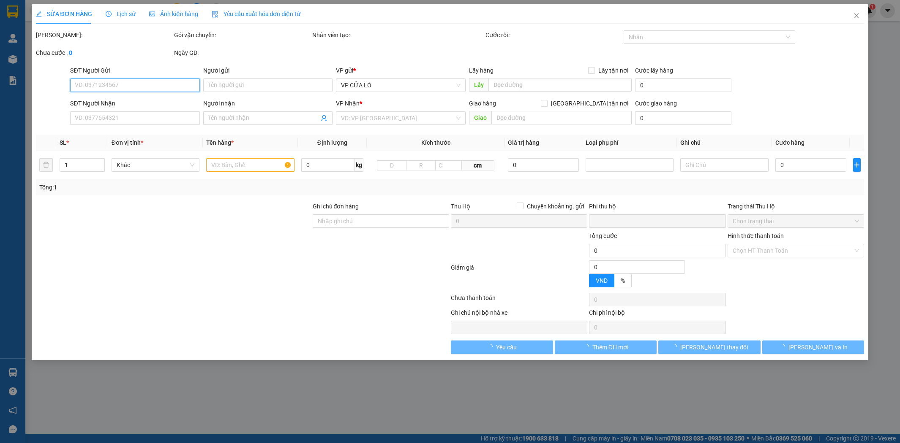
type input "sân [PERSON_NAME]"
type input "người gửi trả phí thu hộ"
checkbox input "true"
type input "7.830.000"
type input "45.000"
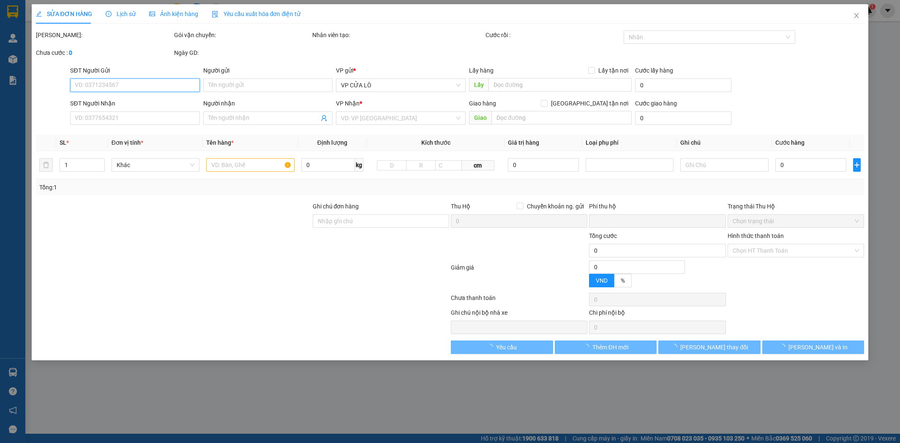
type input "80.000"
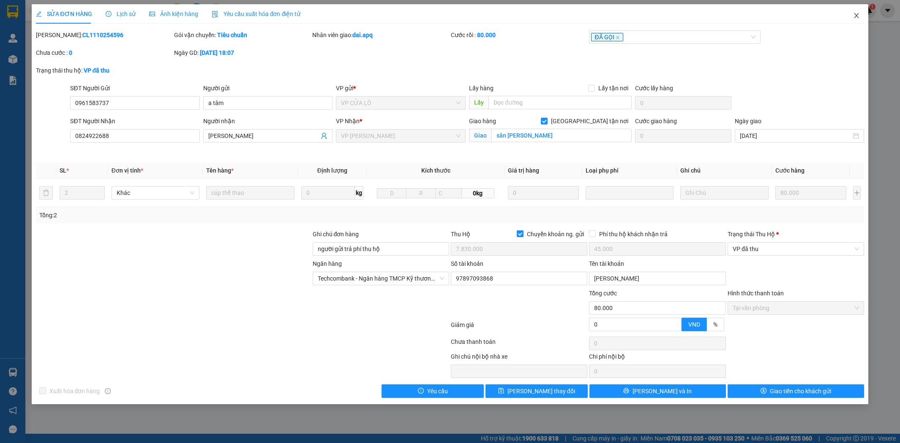
click at [820, 17] on icon "close" at bounding box center [856, 15] width 7 height 7
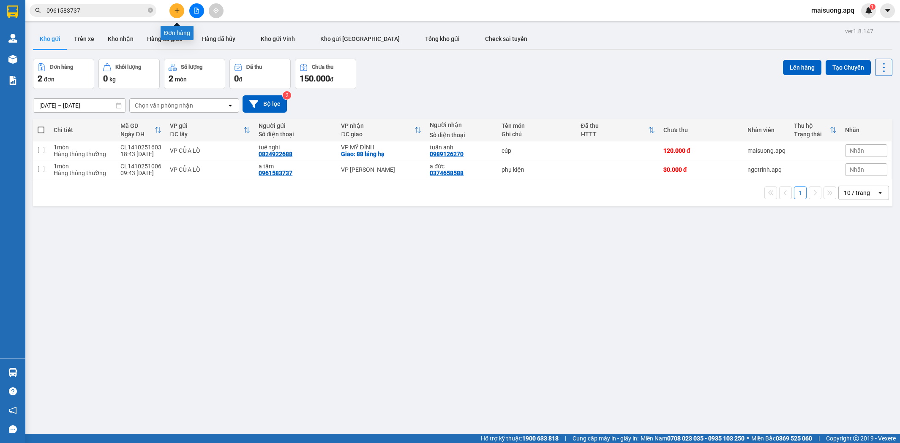
click at [179, 14] on button at bounding box center [176, 10] width 15 height 15
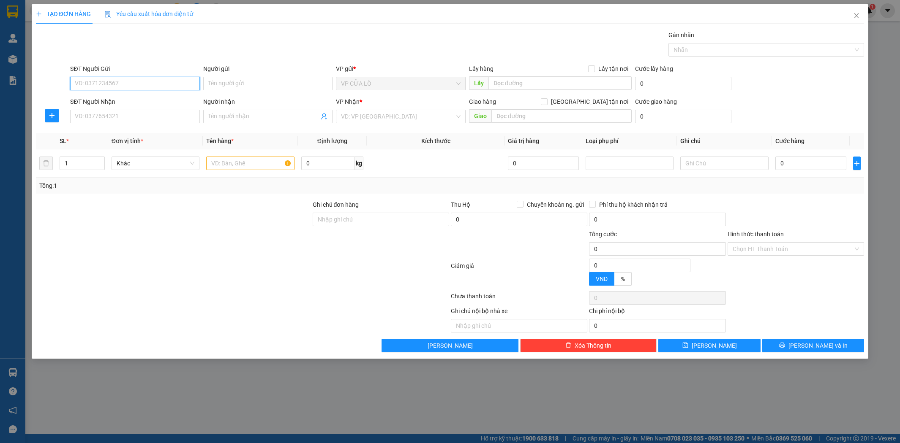
click at [143, 79] on input "SĐT Người Gửi" at bounding box center [135, 84] width 130 height 14
click at [129, 82] on input "SĐT Người Gửi" at bounding box center [135, 84] width 130 height 14
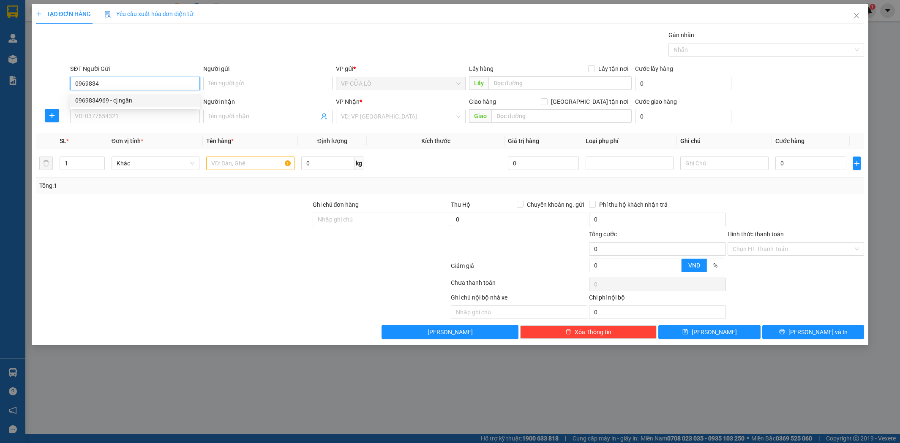
click at [136, 101] on div "0969834969 - cj ngân" at bounding box center [135, 100] width 120 height 9
type input "0969834969"
type input "cj ngân"
type input "0969834969"
click at [171, 117] on input "SĐT Người Nhận" at bounding box center [135, 117] width 130 height 14
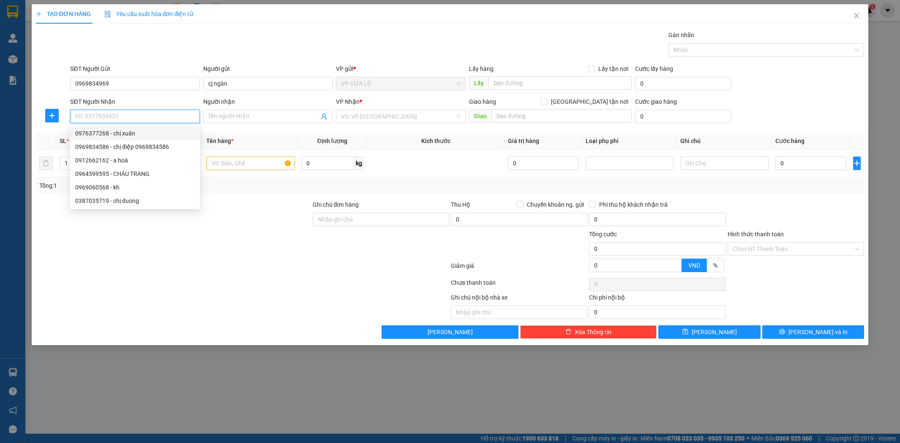
click at [126, 132] on div "0976377268 - chị xuân" at bounding box center [135, 133] width 120 height 9
type input "0976377268"
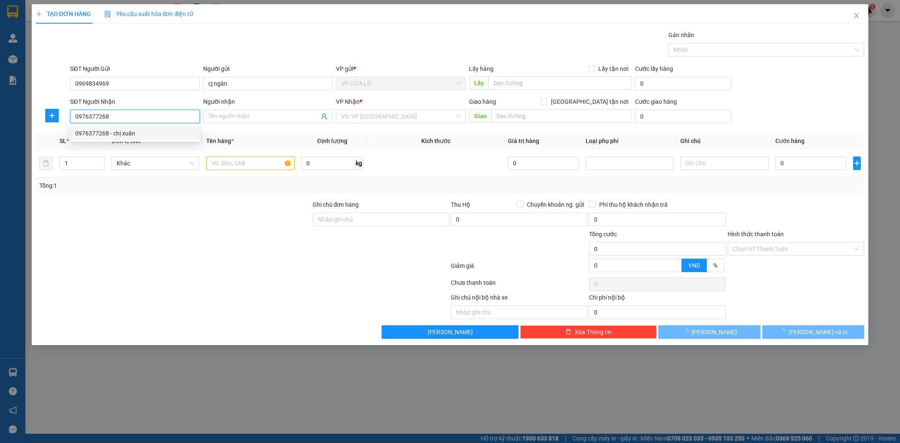
type input "chị [PERSON_NAME]"
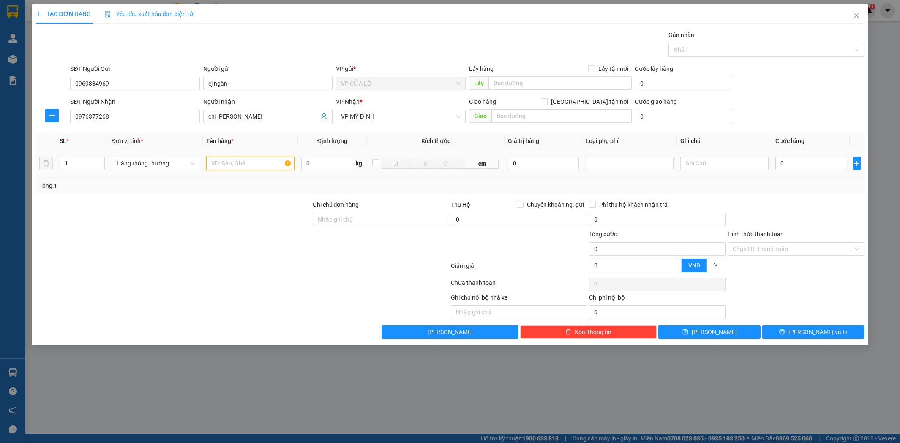
click at [248, 163] on input "text" at bounding box center [250, 164] width 88 height 14
type input "hải sản"
click at [759, 246] on input "Hình thức thanh toán" at bounding box center [792, 249] width 120 height 13
click at [812, 165] on input "0" at bounding box center [810, 164] width 71 height 14
type input "4"
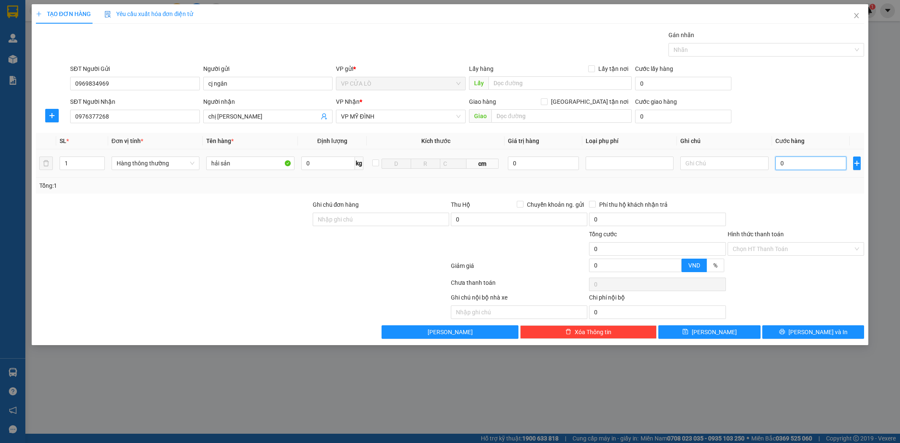
type input "4"
type input "40"
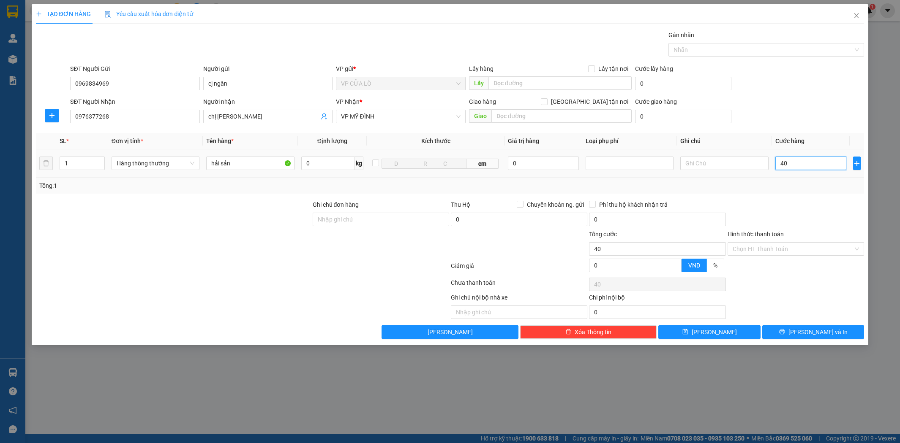
type input "400"
type input "4.000"
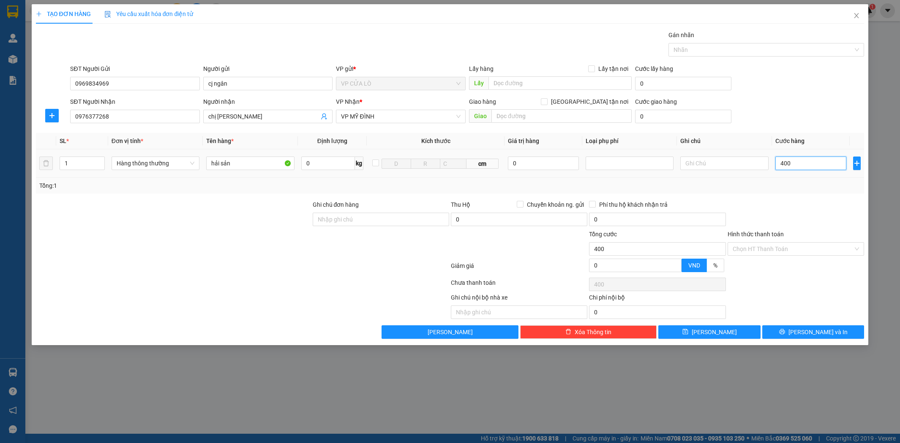
type input "4.000"
type input "40.000"
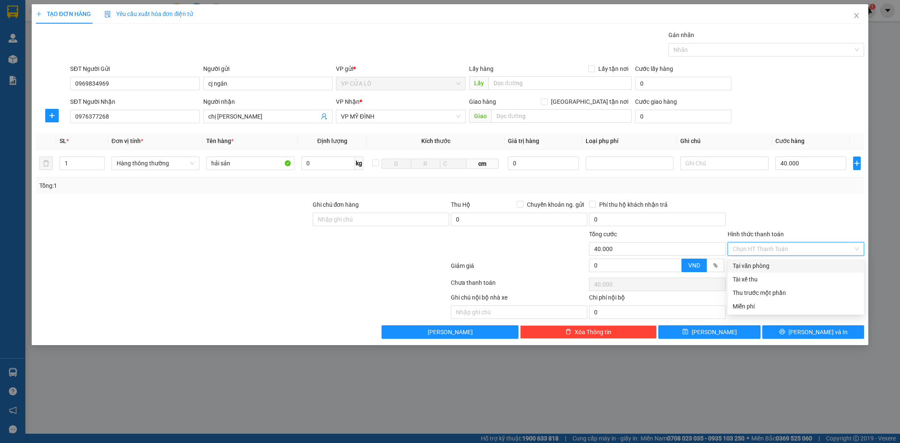
click at [796, 247] on input "Hình thức thanh toán" at bounding box center [792, 249] width 120 height 13
click at [770, 266] on div "Tại văn phòng" at bounding box center [795, 265] width 126 height 9
type input "0"
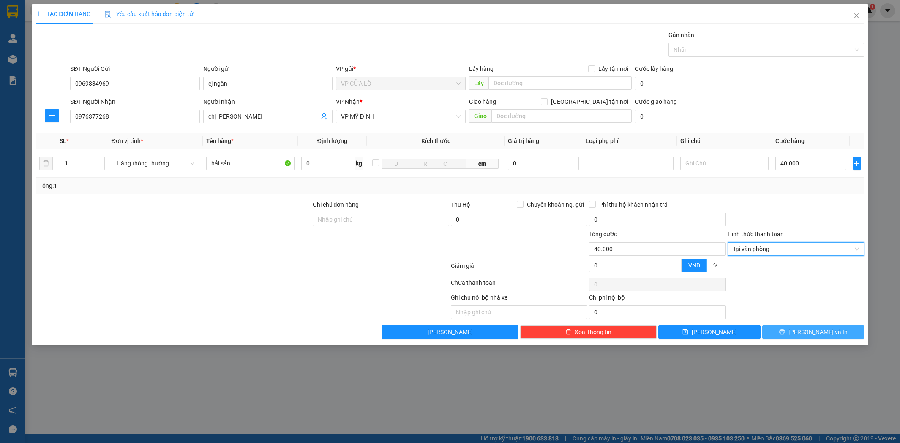
click at [812, 331] on span "[PERSON_NAME] và In" at bounding box center [817, 332] width 59 height 9
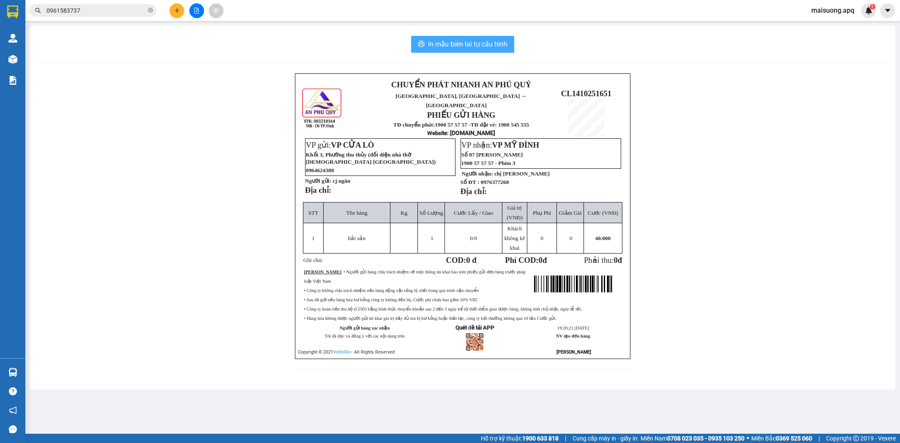
click at [479, 45] on span "In mẫu biên lai tự cấu hình" at bounding box center [467, 44] width 79 height 11
